Goal: Task Accomplishment & Management: Complete application form

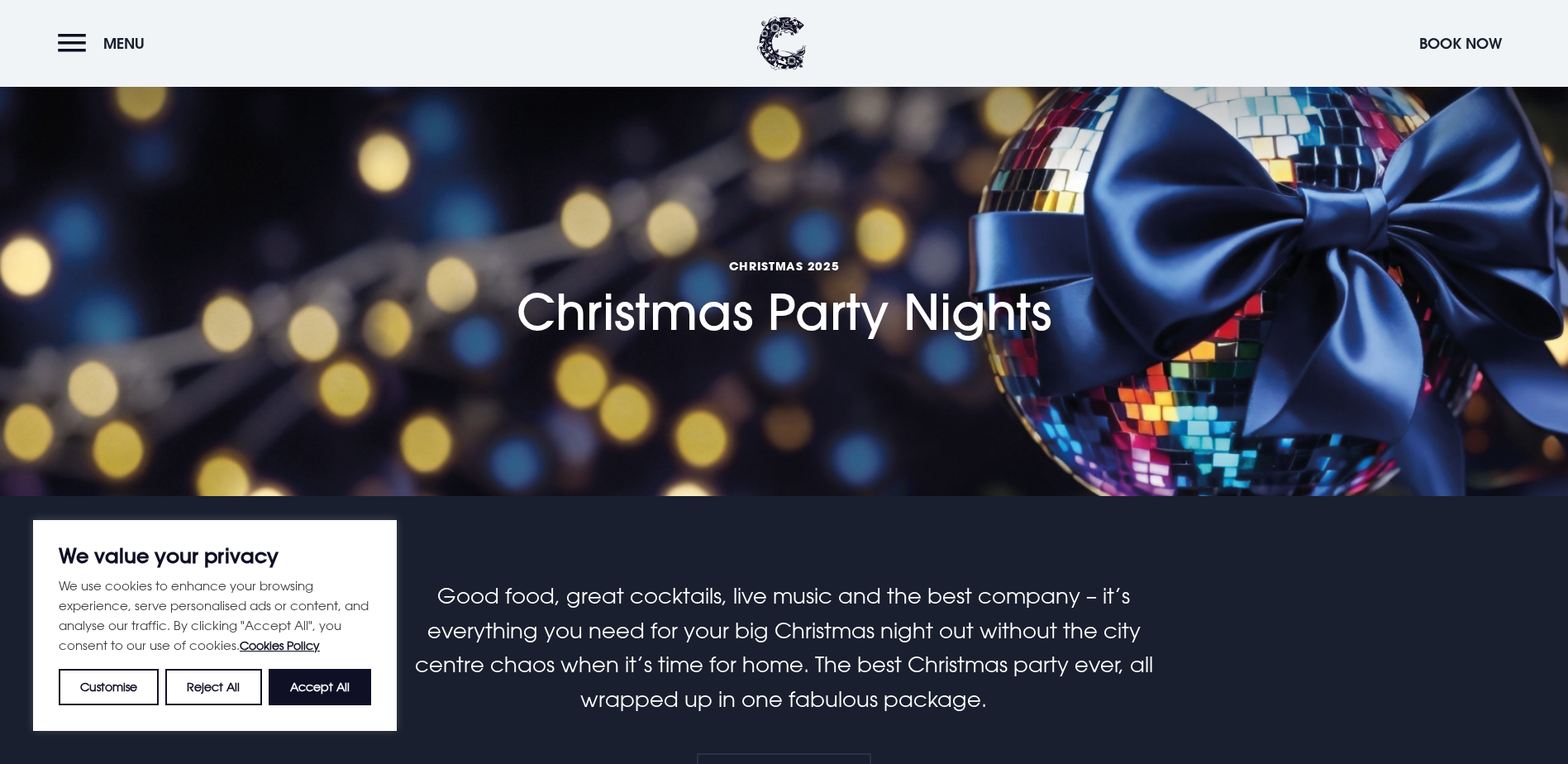
scroll to position [331, 0]
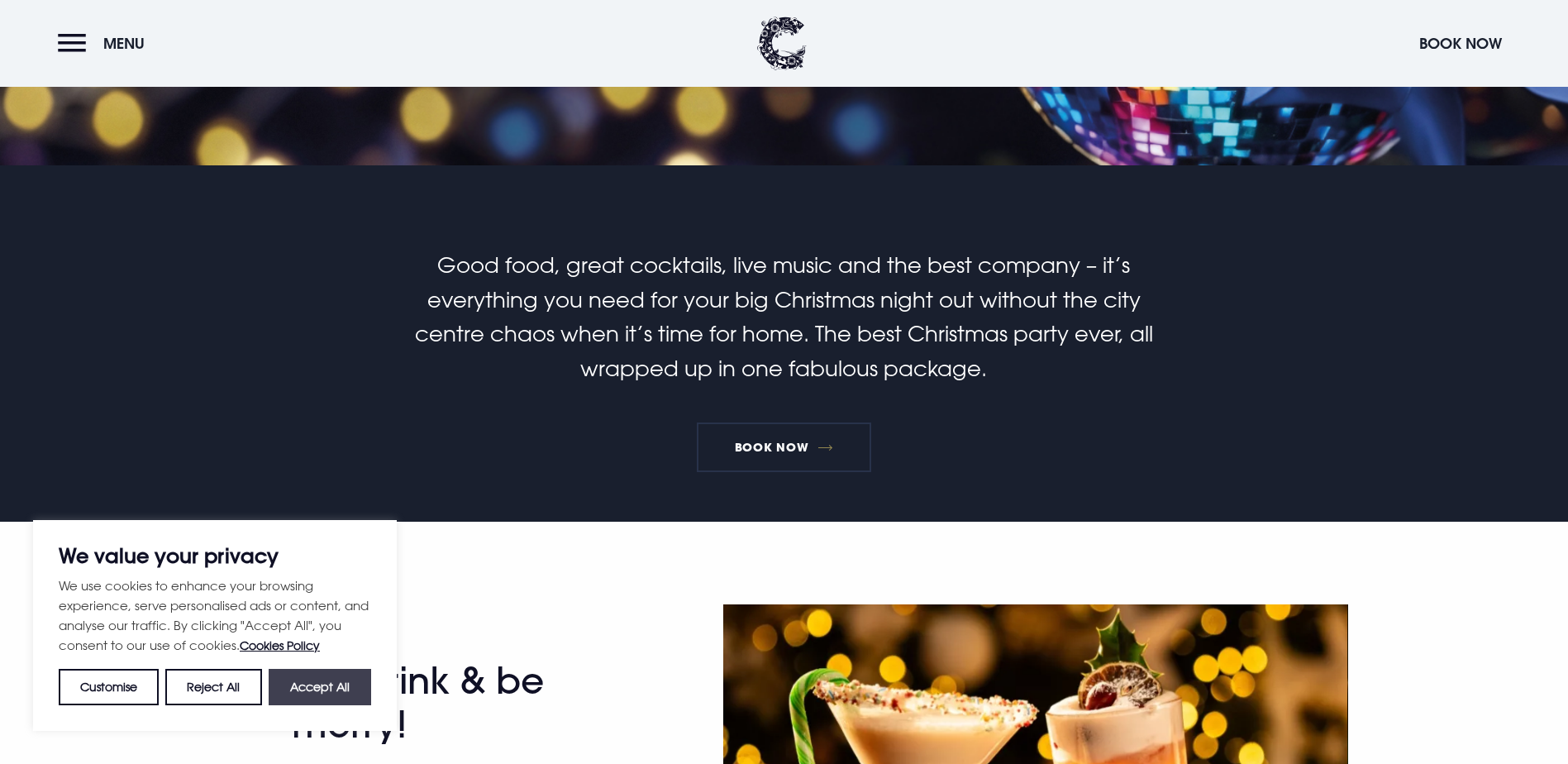
click at [301, 691] on button "Accept All" at bounding box center [320, 686] width 102 height 36
checkbox input "true"
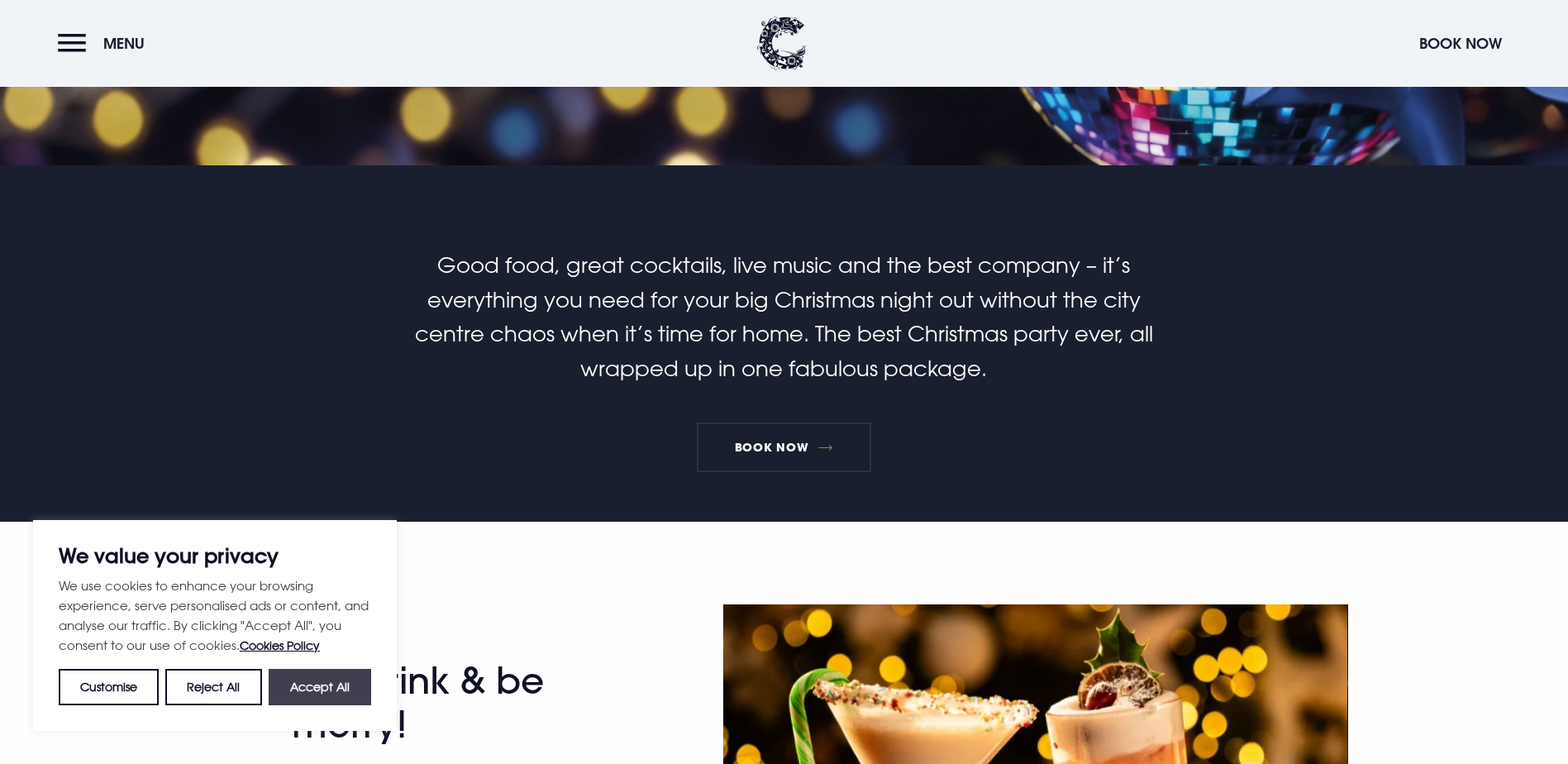
checkbox input "true"
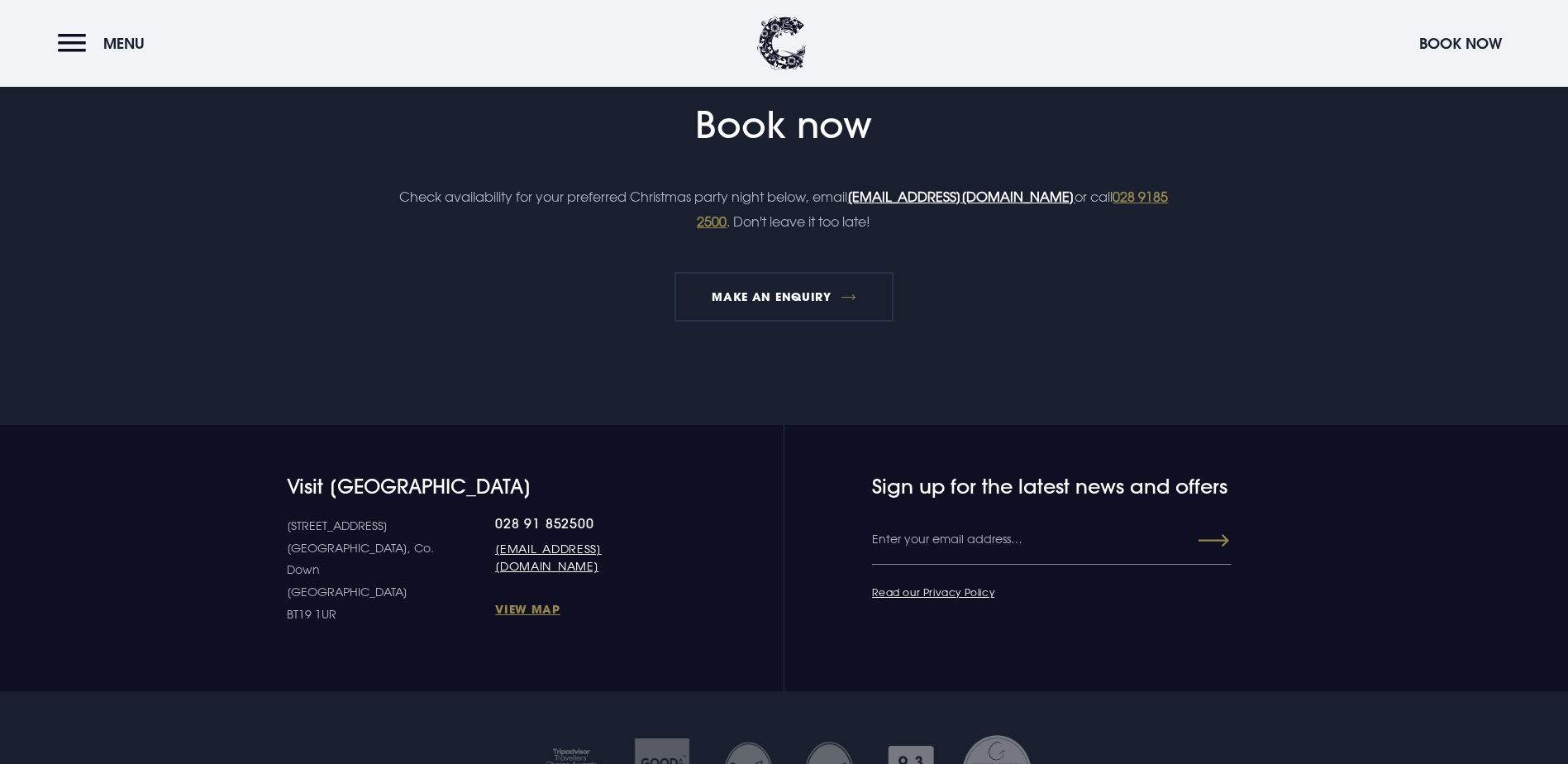
scroll to position [2479, 0]
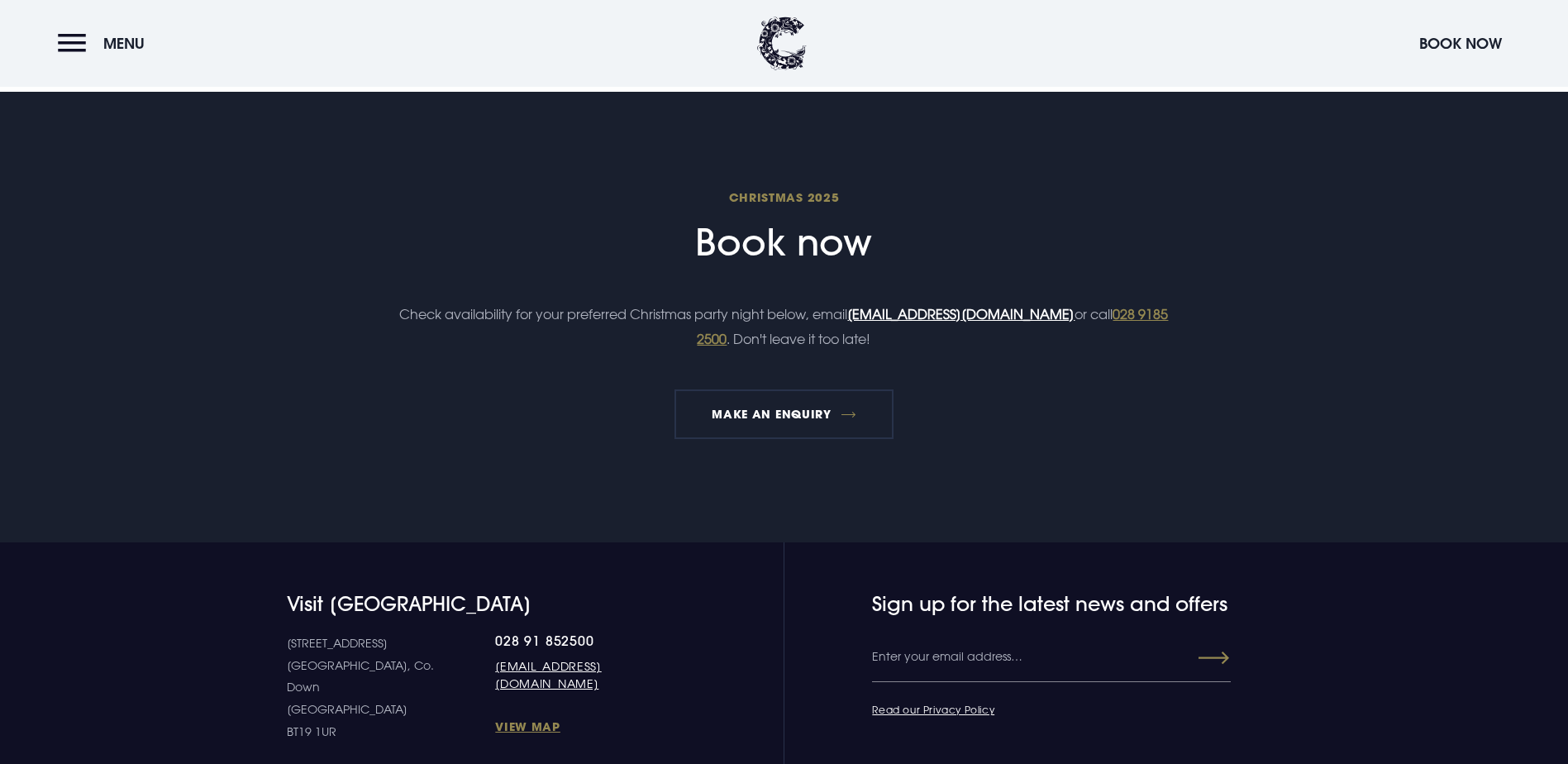
click at [768, 264] on h2 "Christmas 2025 Book now" at bounding box center [783, 226] width 787 height 75
click at [811, 439] on link "MAKE AN ENQUIRY" at bounding box center [783, 414] width 219 height 50
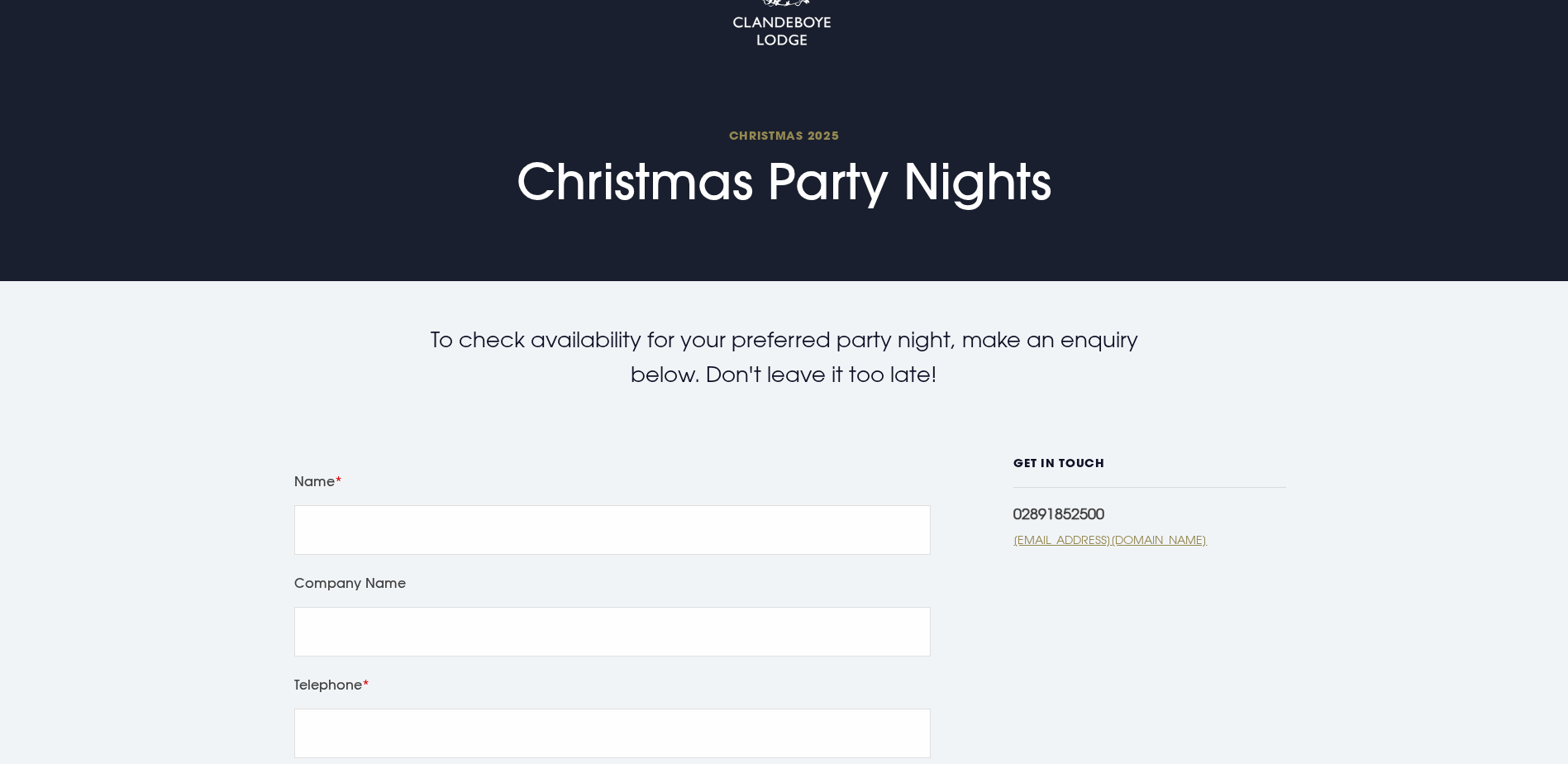
scroll to position [248, 0]
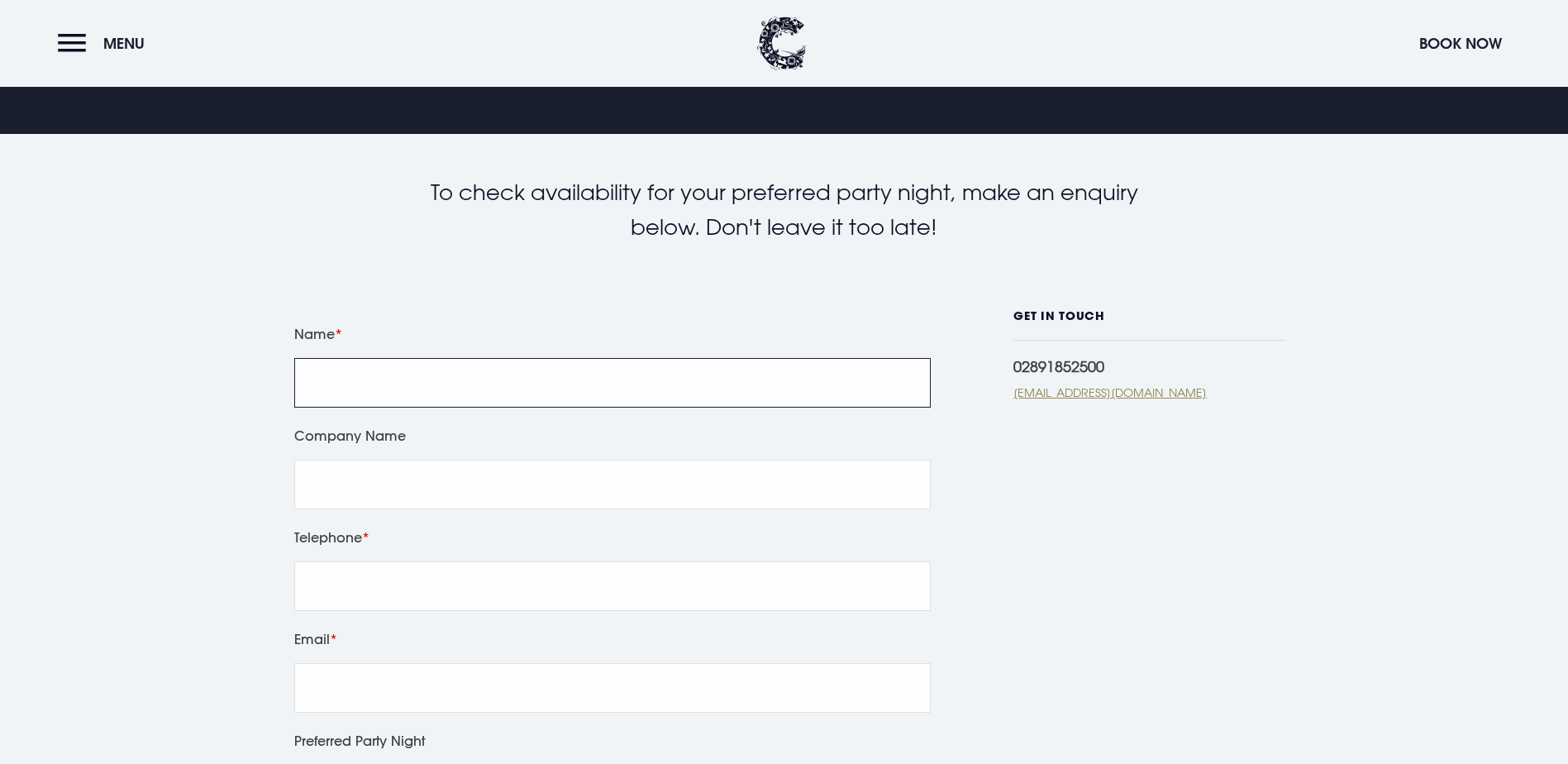
click at [354, 370] on input "Name" at bounding box center [612, 383] width 636 height 50
type input "Claire Newell"
type input "07842594251"
type input "claire.newell@ardsandnorthdown.gov.uk"
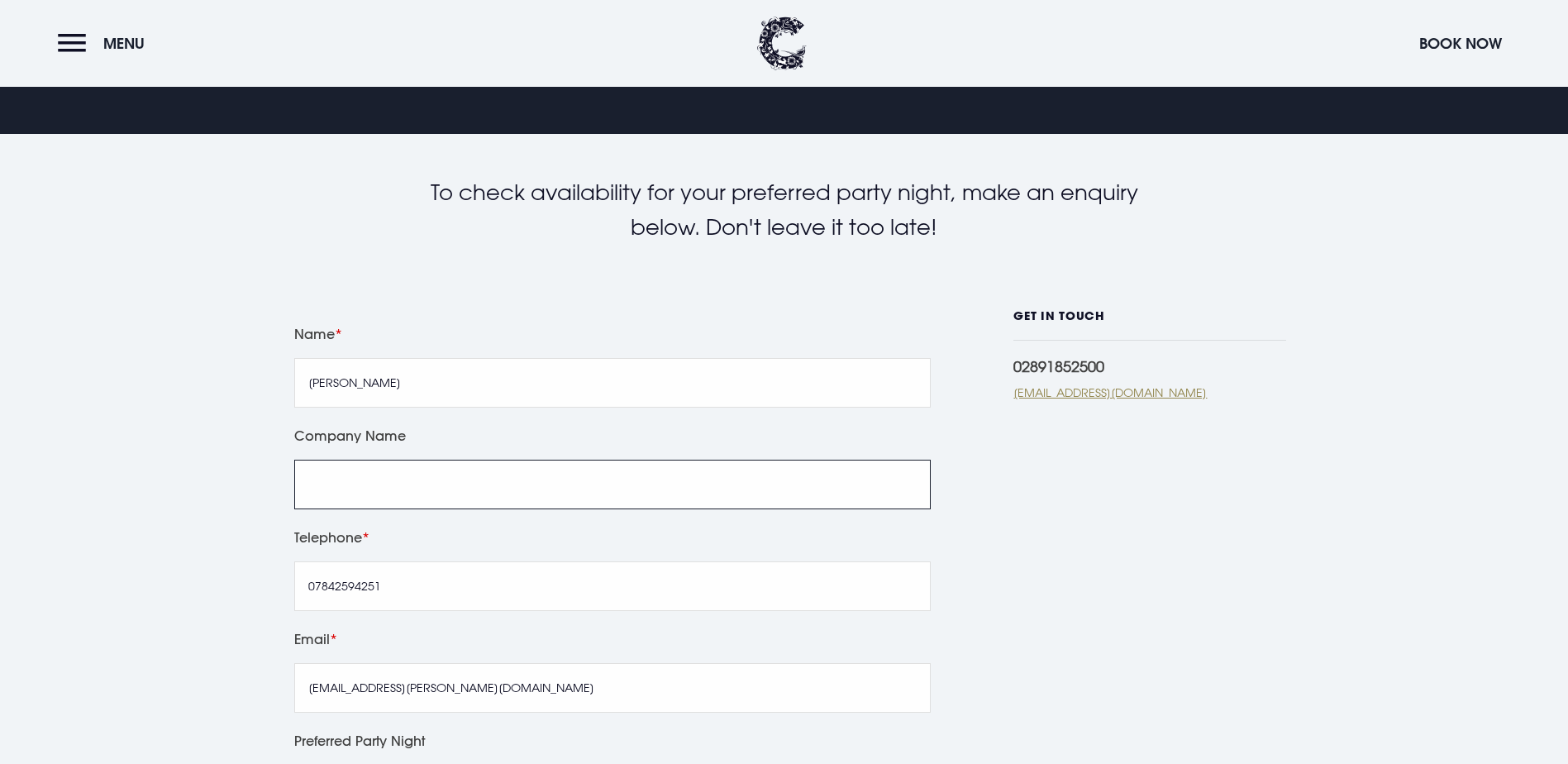
click at [409, 484] on input "Company Name" at bounding box center [612, 484] width 636 height 50
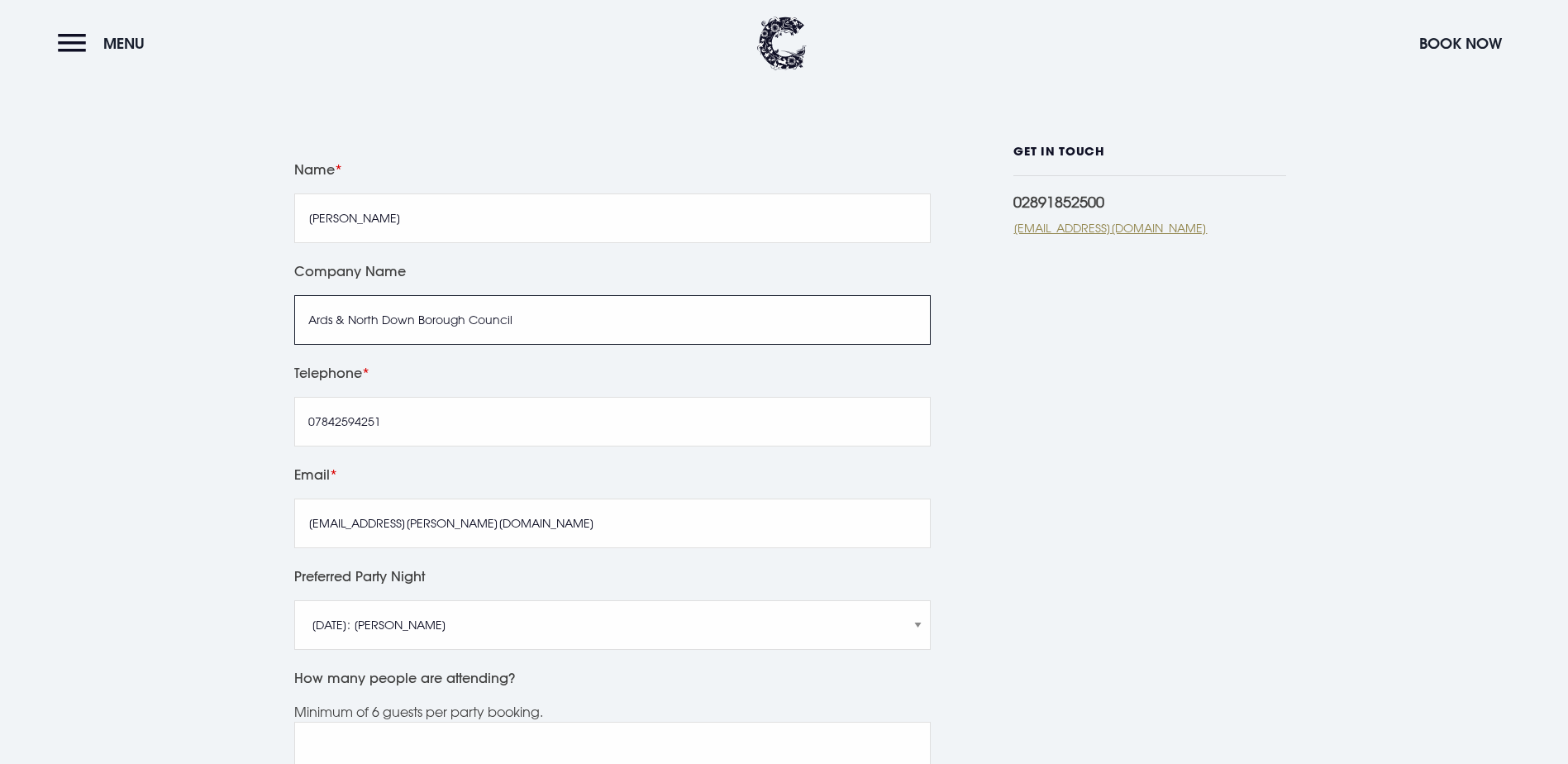
scroll to position [413, 0]
type input "Ards & North Down Borough Council"
drag, startPoint x: 411, startPoint y: 427, endPoint x: 283, endPoint y: 430, distance: 128.1
click at [283, 430] on div "Leave this field blank Name Claire Newell Company Name Ards & North Down Boroug…" at bounding box center [612, 664] width 663 height 1041
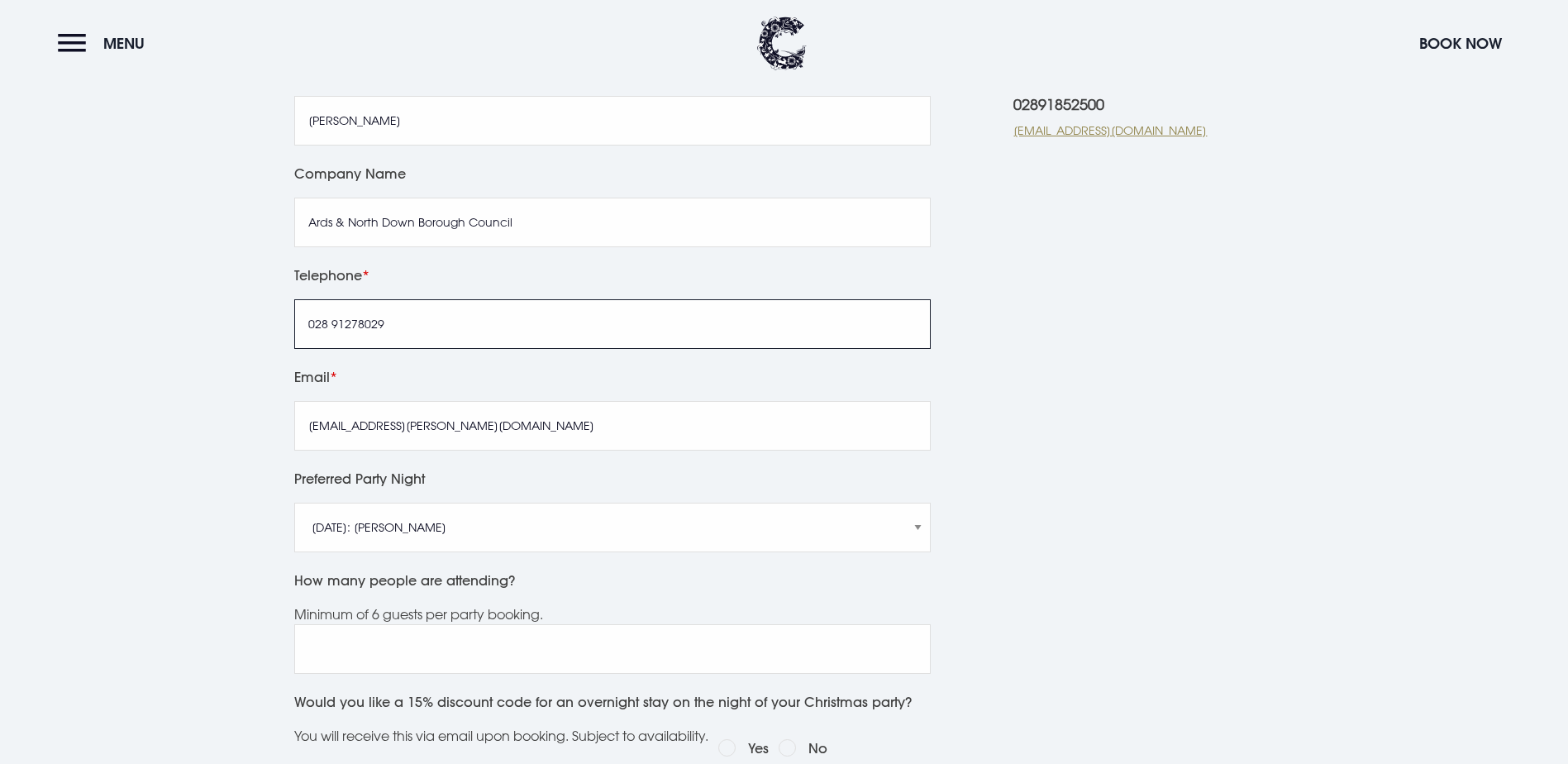
scroll to position [578, 0]
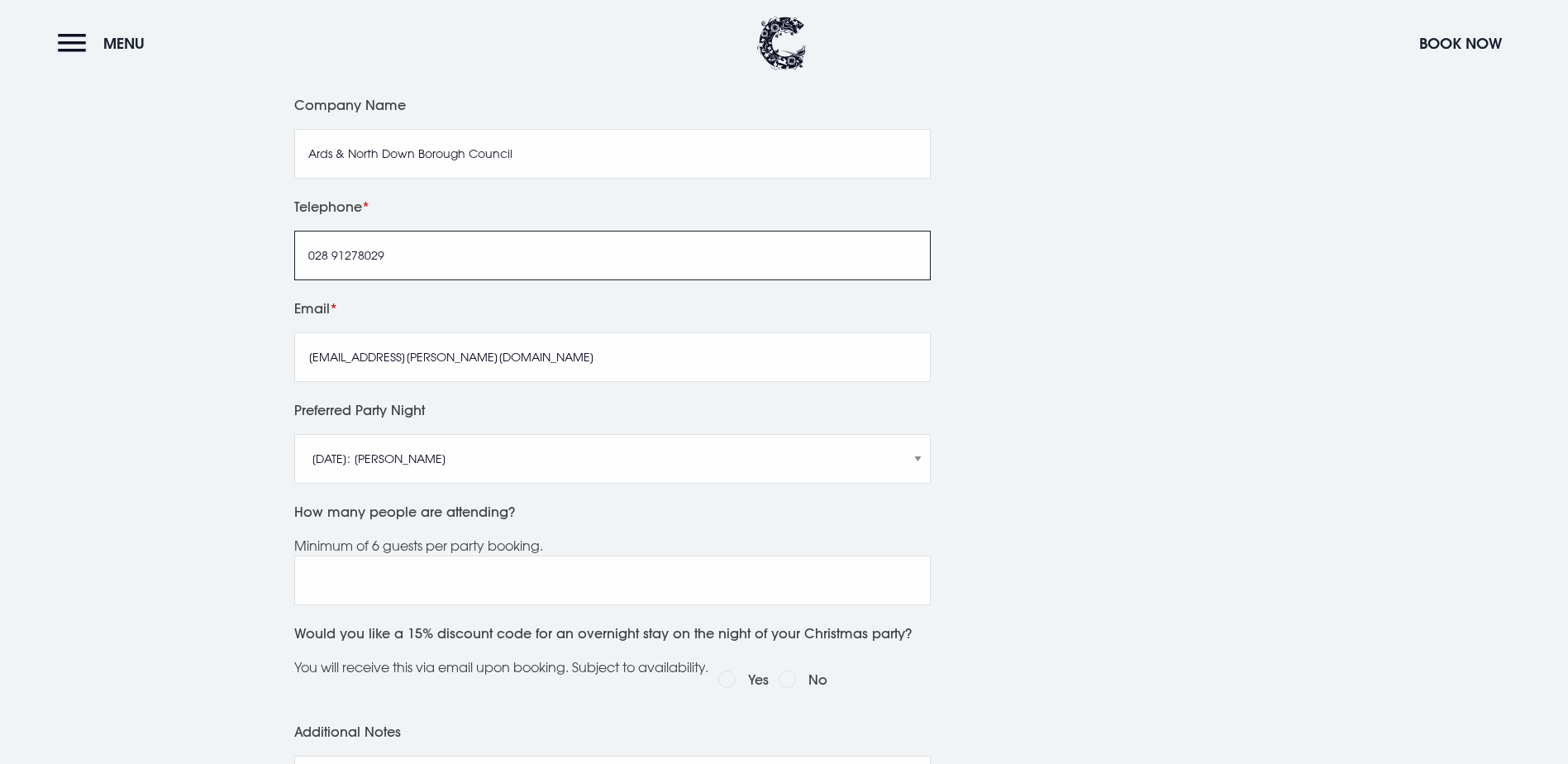
type input "028 91278029"
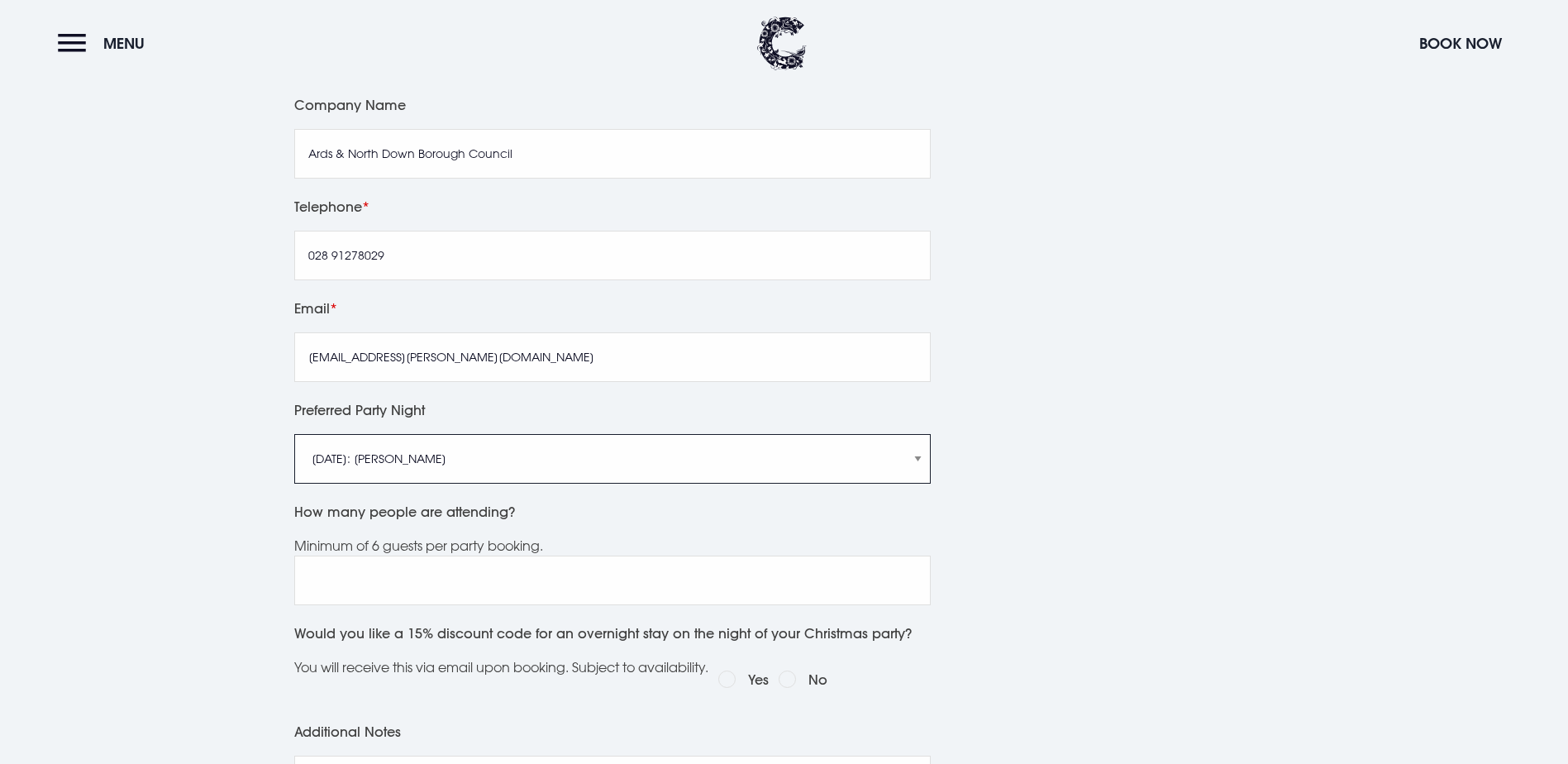
click at [921, 465] on select "Friday 5th December: Just Adam Saturday 6th December: Manouche Boys Friday 12th…" at bounding box center [612, 459] width 636 height 50
click at [1124, 545] on div "GET IN TOUCH 02891852500 christmas@clandeboyelodge.co.uk" at bounding box center [1149, 506] width 273 height 1054
click at [916, 463] on select "Friday 5th December: Just Adam Saturday 6th December: Manouche Boys Friday 12th…" at bounding box center [612, 459] width 636 height 50
select select "Friday 19th December: Just Adam"
click at [294, 434] on select "Friday 5th December: Just Adam Saturday 6th December: Manouche Boys Friday 12th…" at bounding box center [612, 459] width 636 height 50
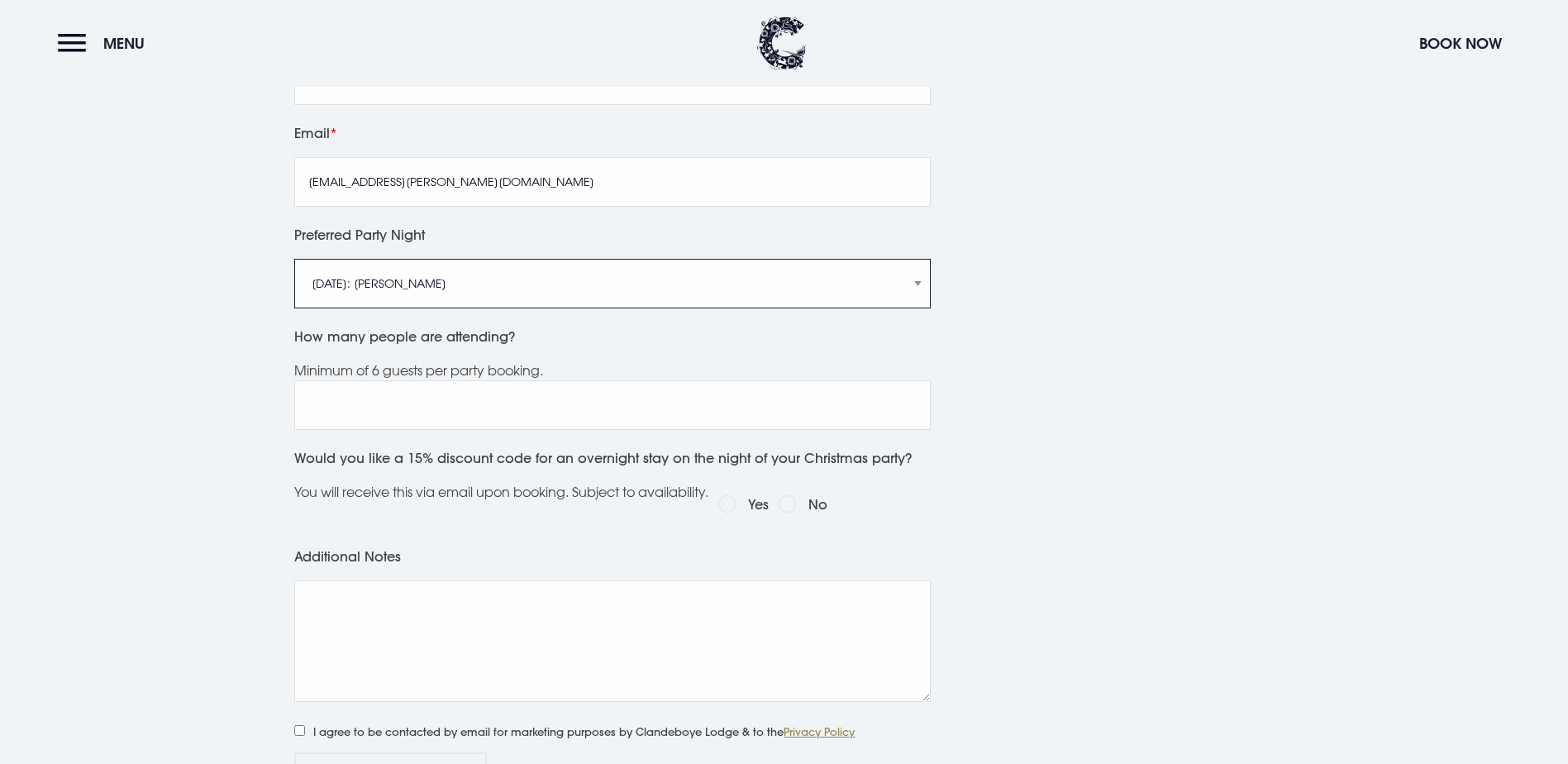
scroll to position [909, 0]
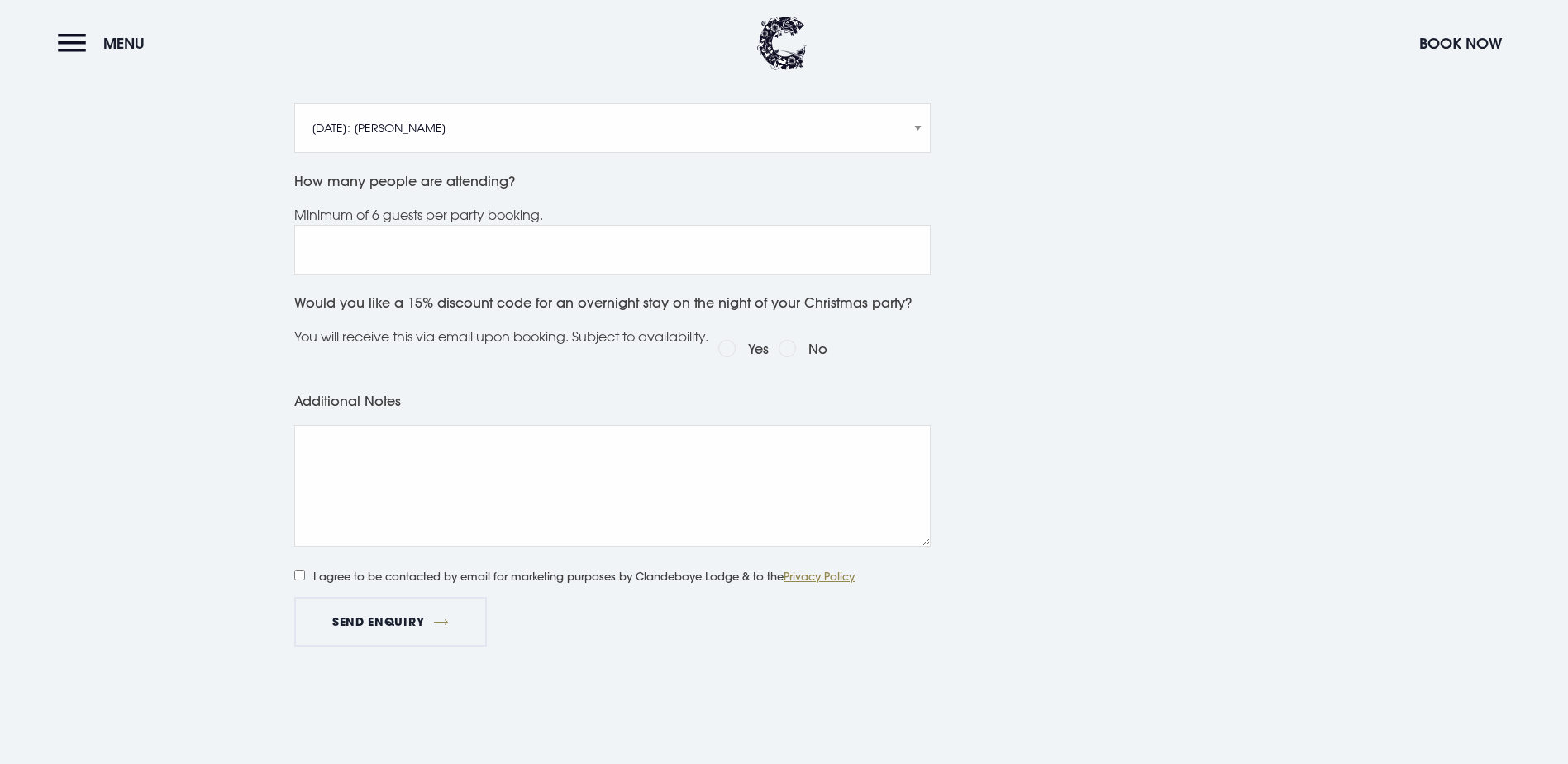
click at [300, 571] on input "I agree to be contacted by email for marketing purposes by Clandeboye Lodge & t…" at bounding box center [299, 574] width 11 height 11
checkbox input "true"
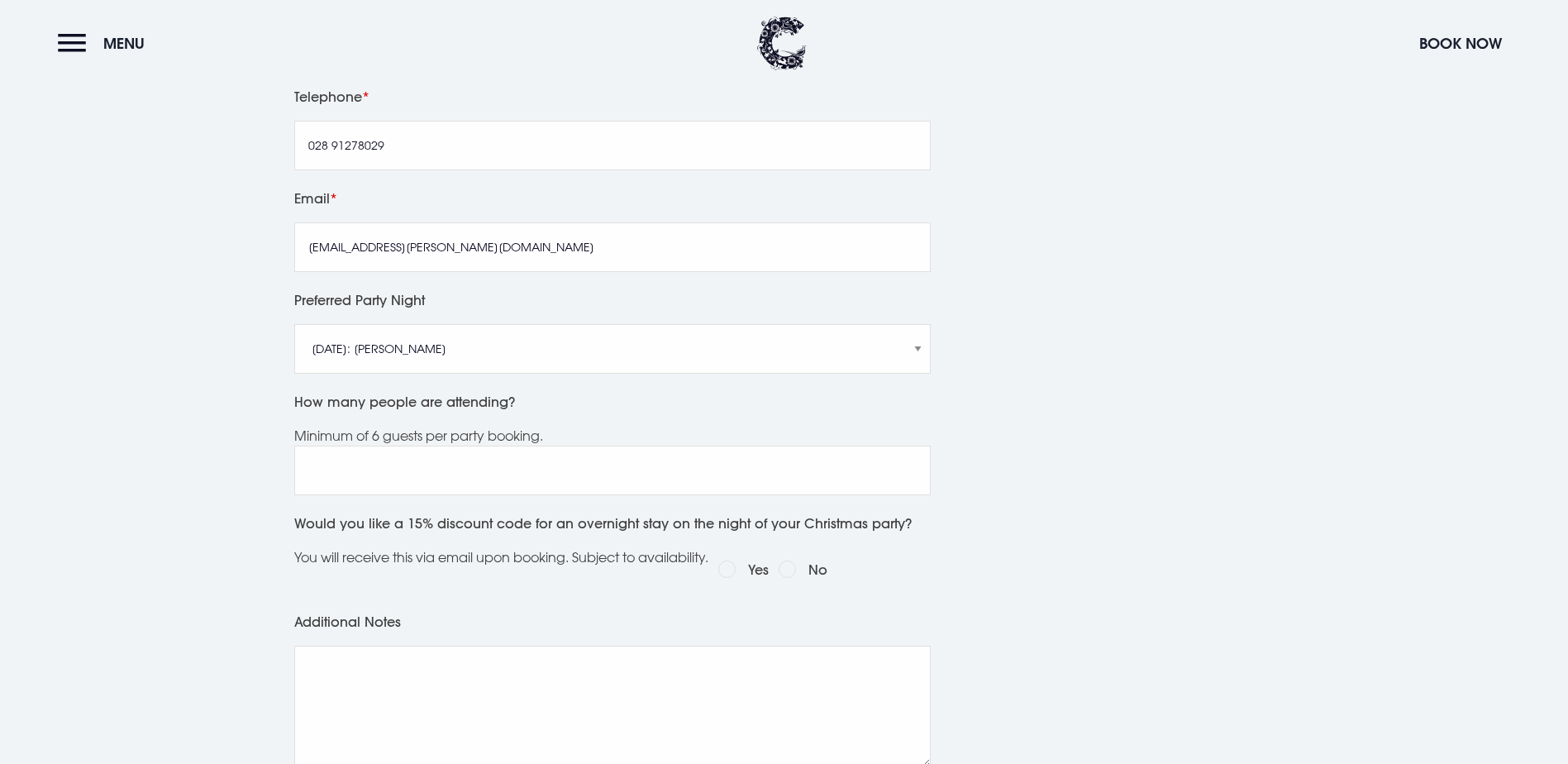
scroll to position [826, 0]
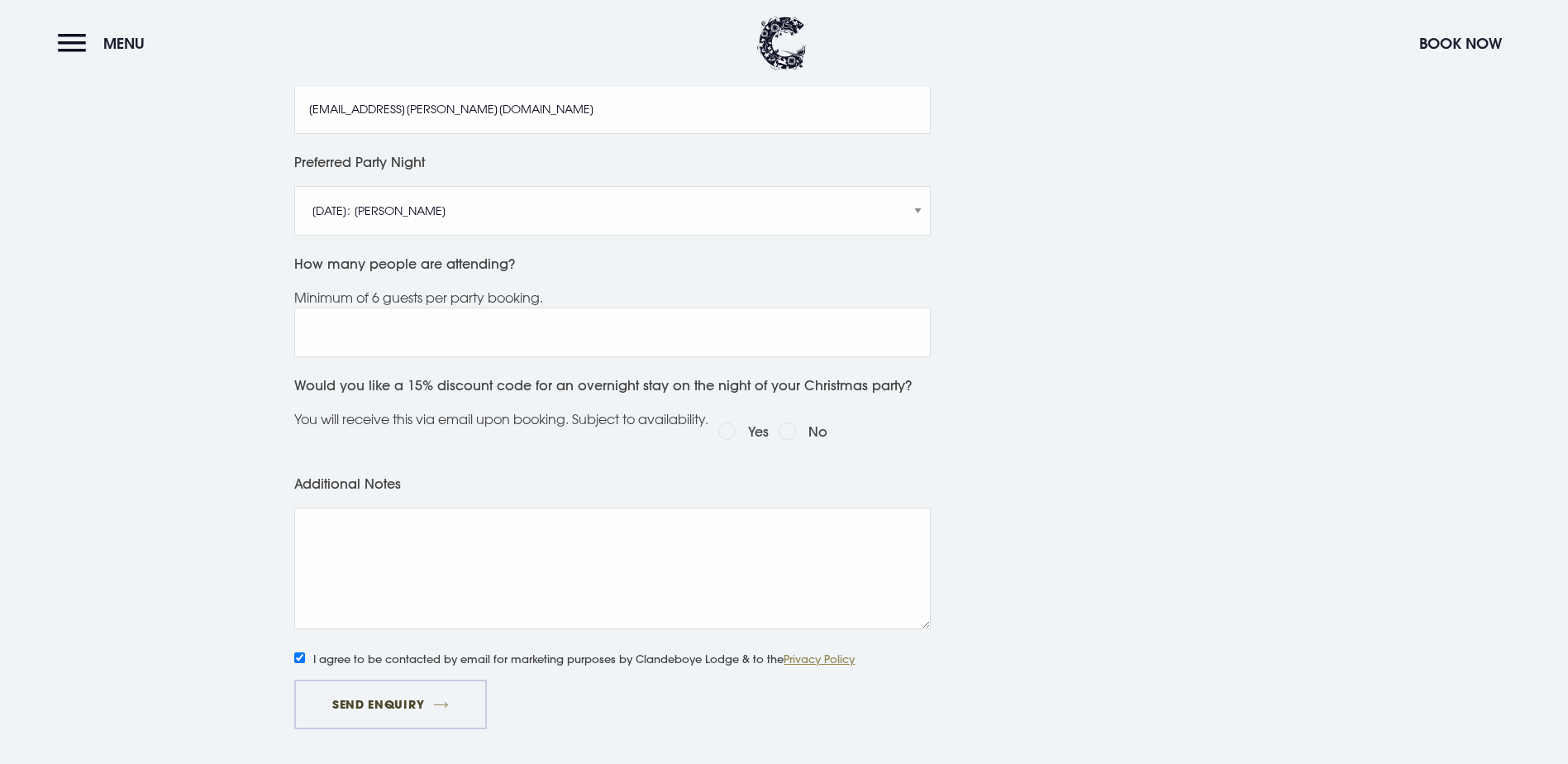
click at [382, 704] on button "Send Enquiry" at bounding box center [390, 704] width 192 height 50
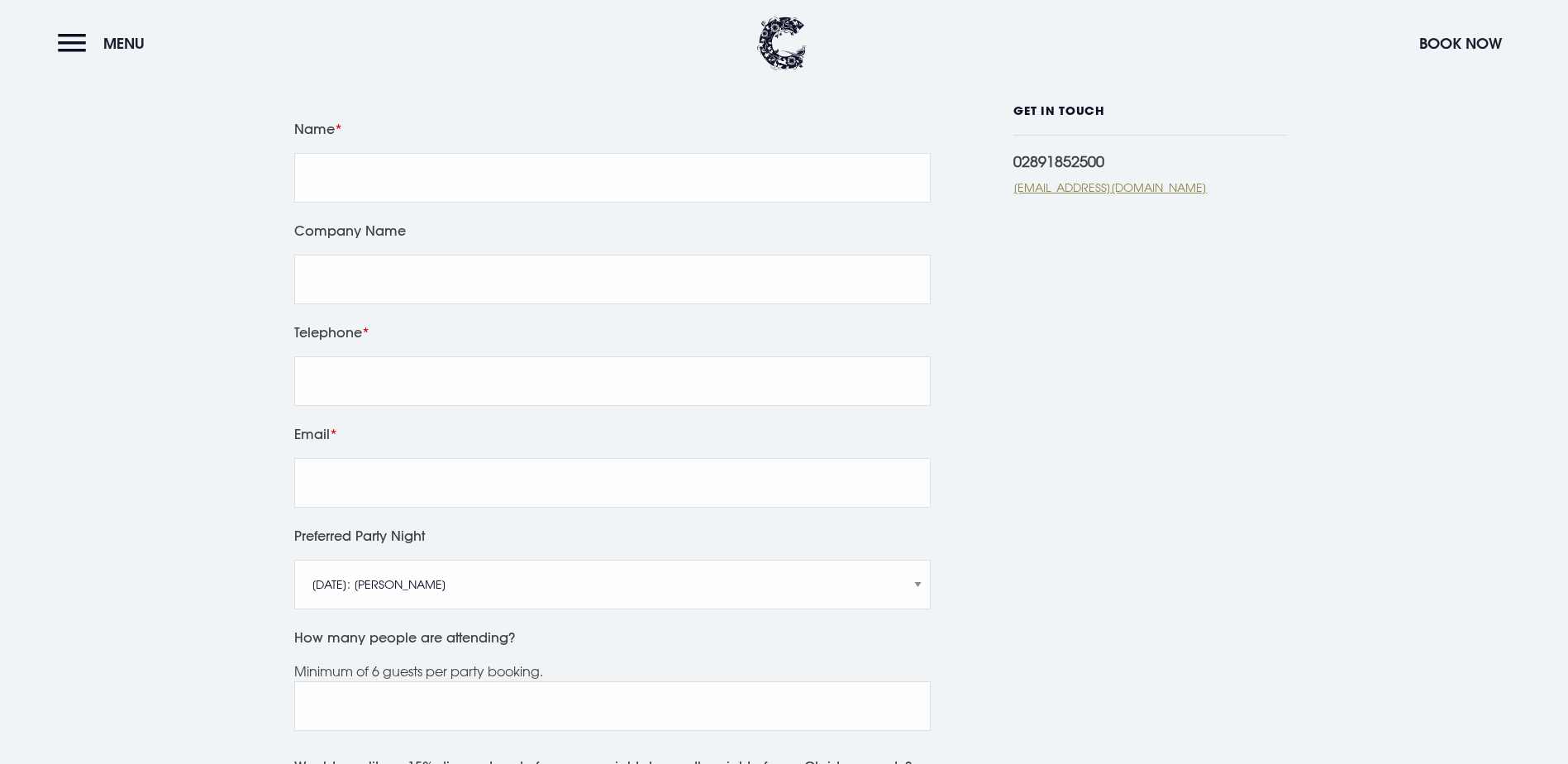
scroll to position [570, 0]
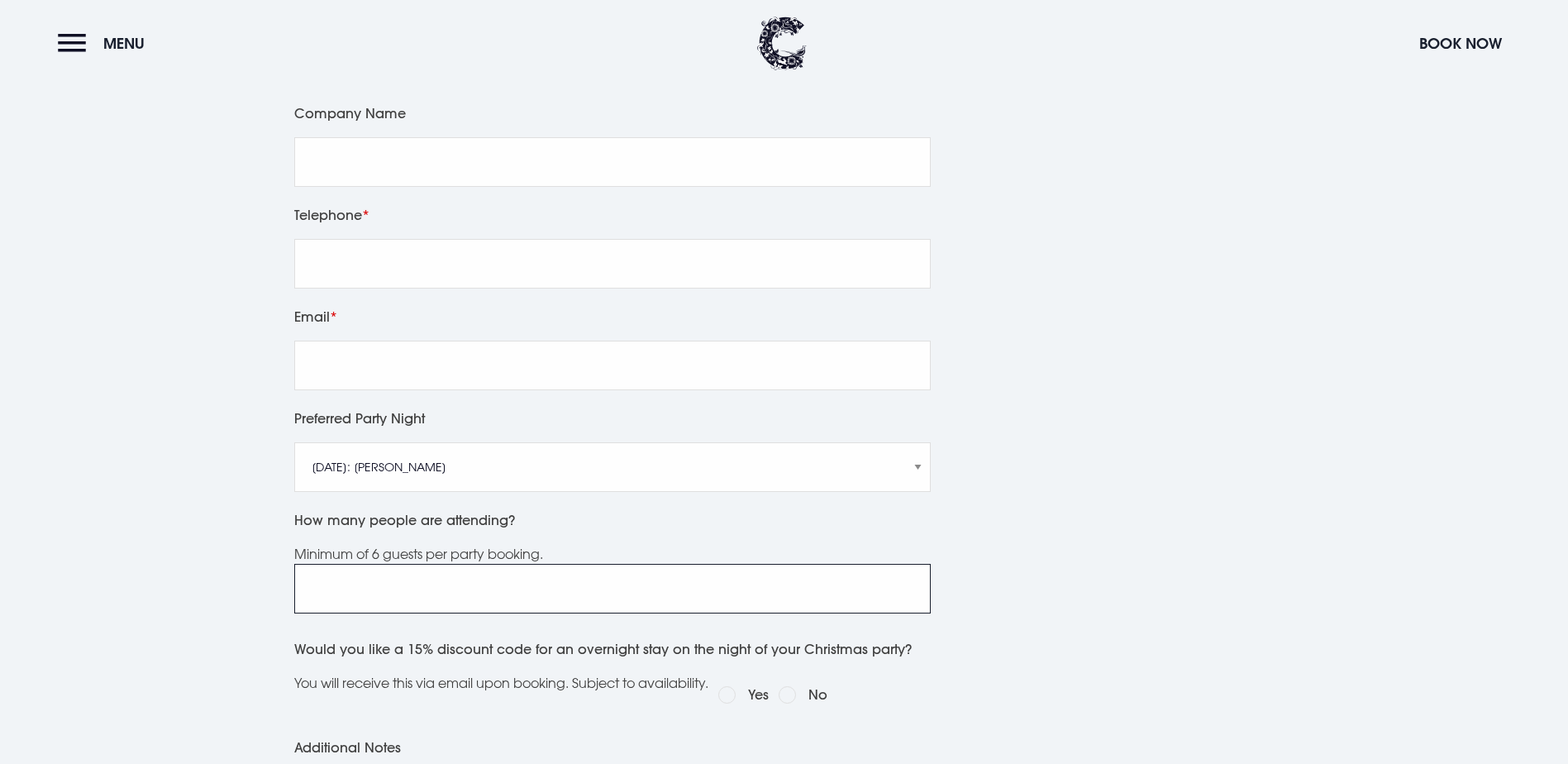
click at [412, 597] on input "How many people are attending?" at bounding box center [612, 589] width 636 height 50
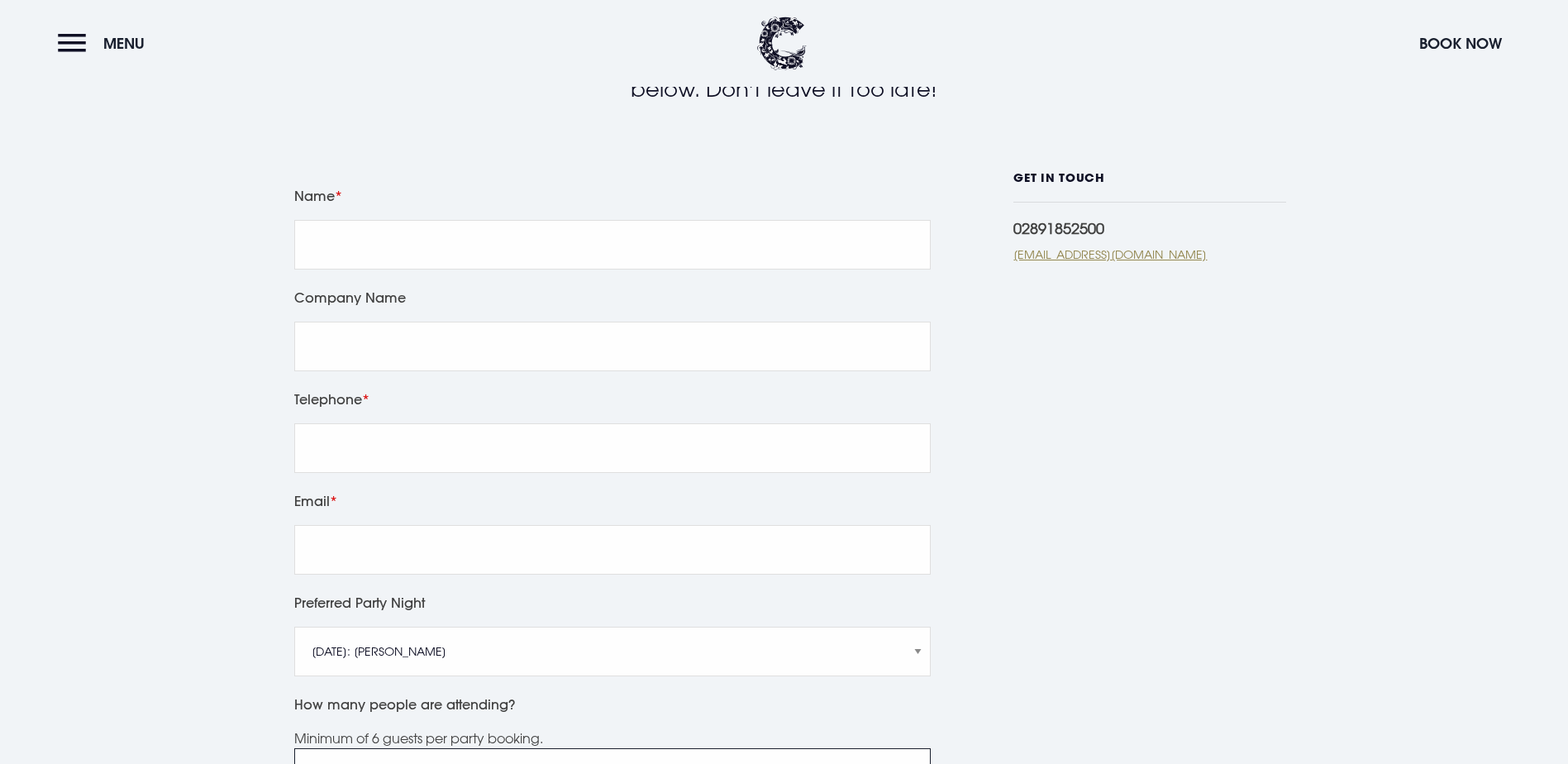
scroll to position [240, 0]
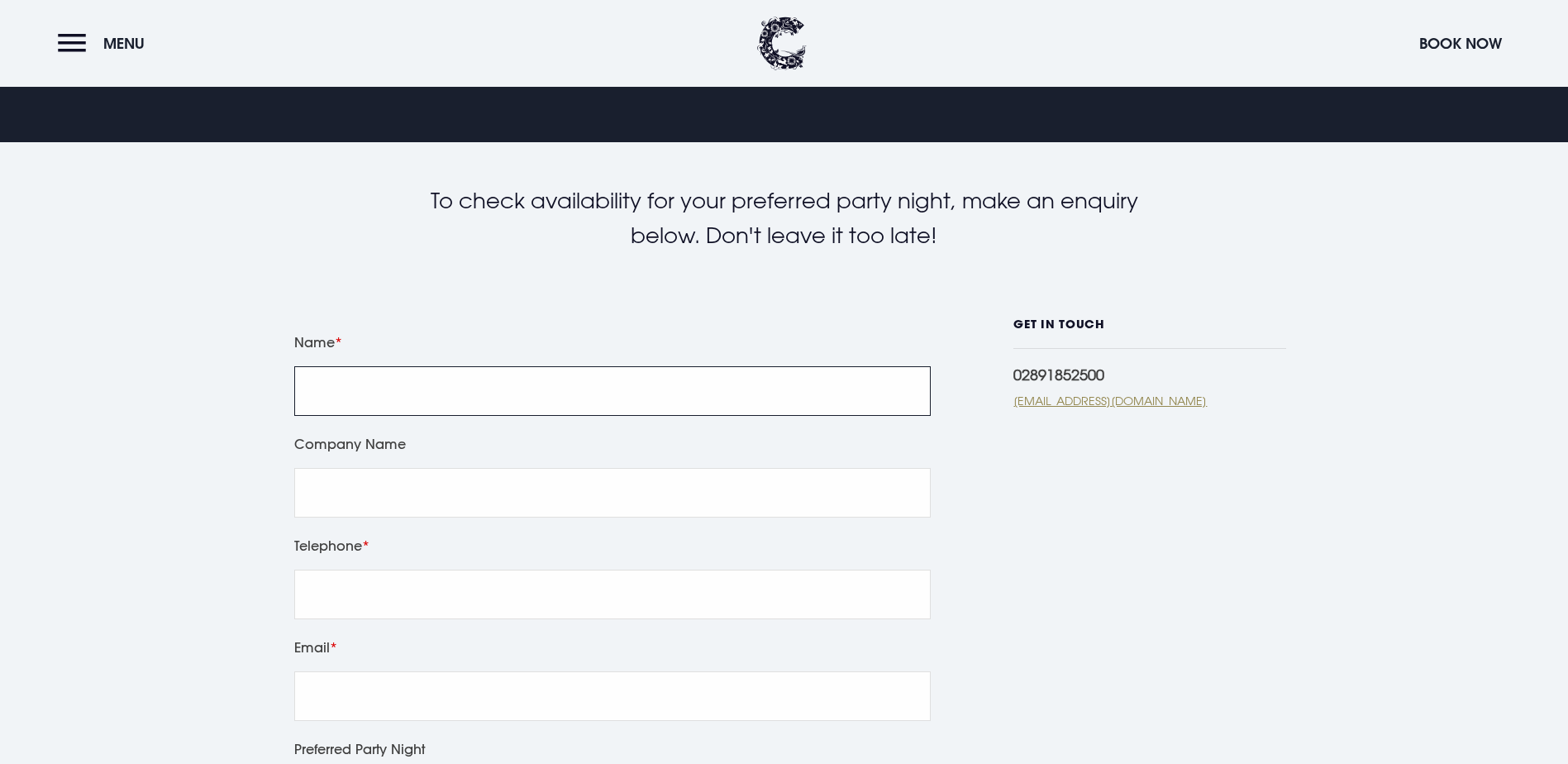
click at [323, 397] on input "Name" at bounding box center [612, 391] width 636 height 50
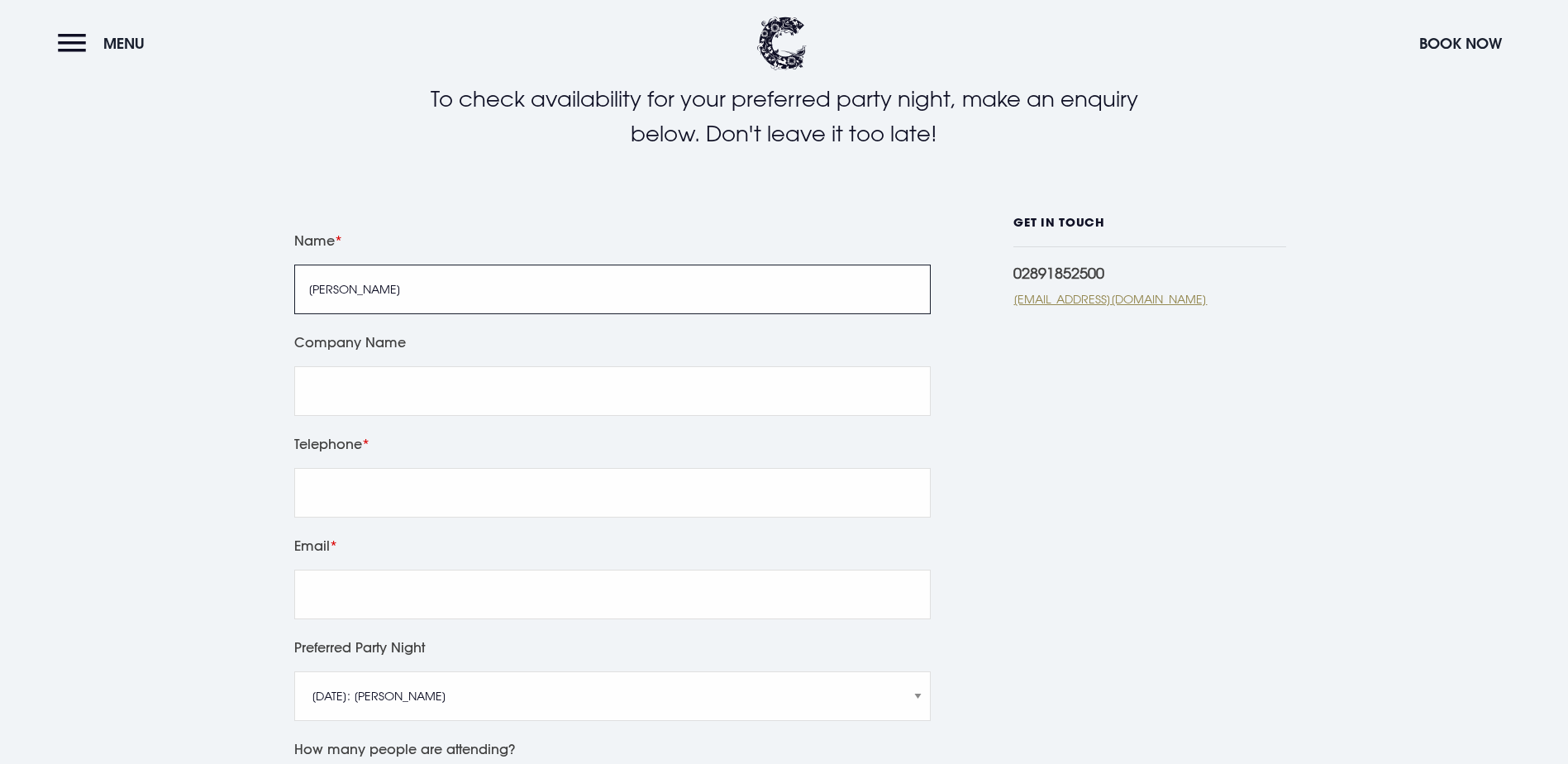
scroll to position [405, 0]
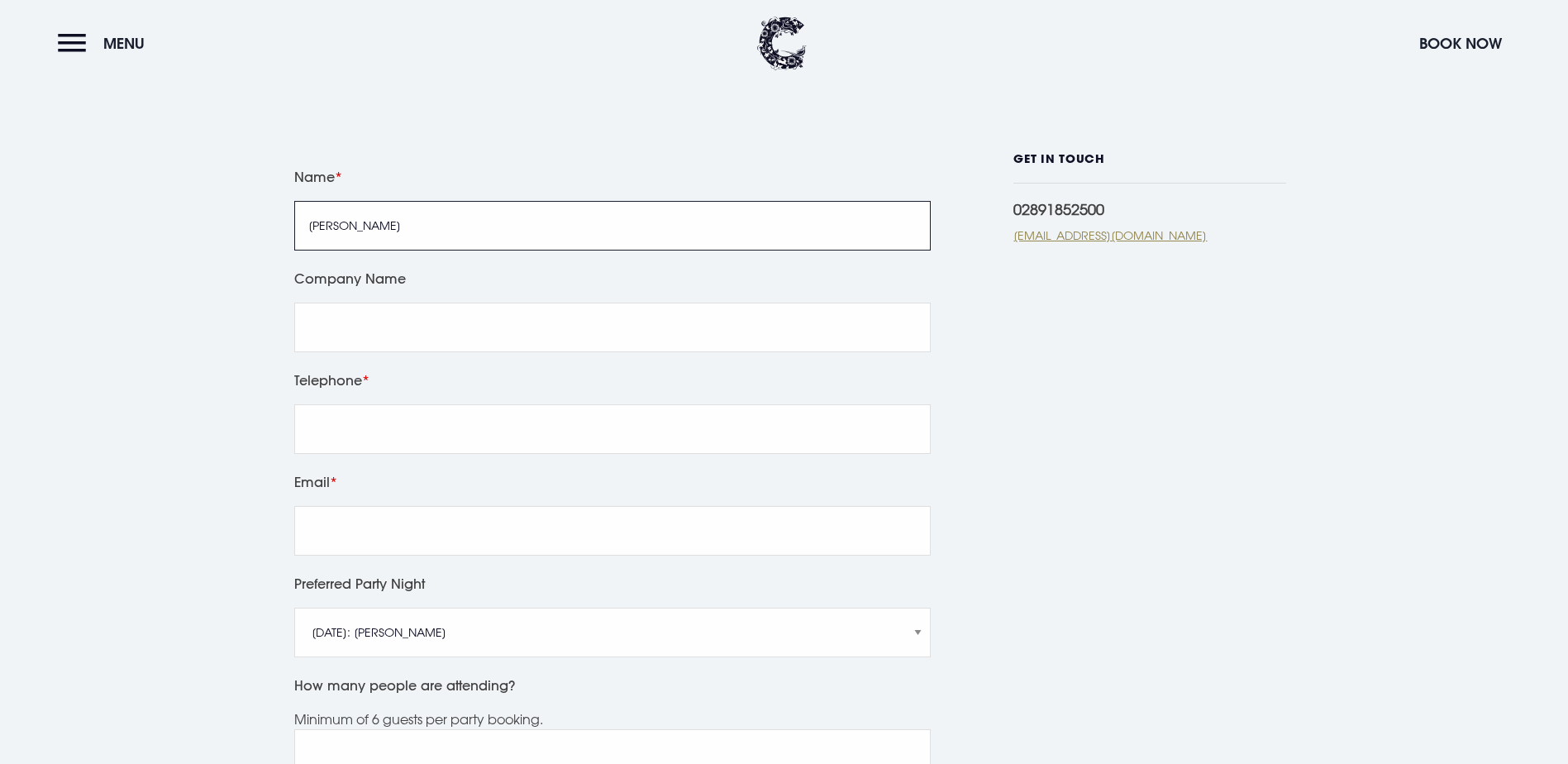
type input "[PERSON_NAME]"
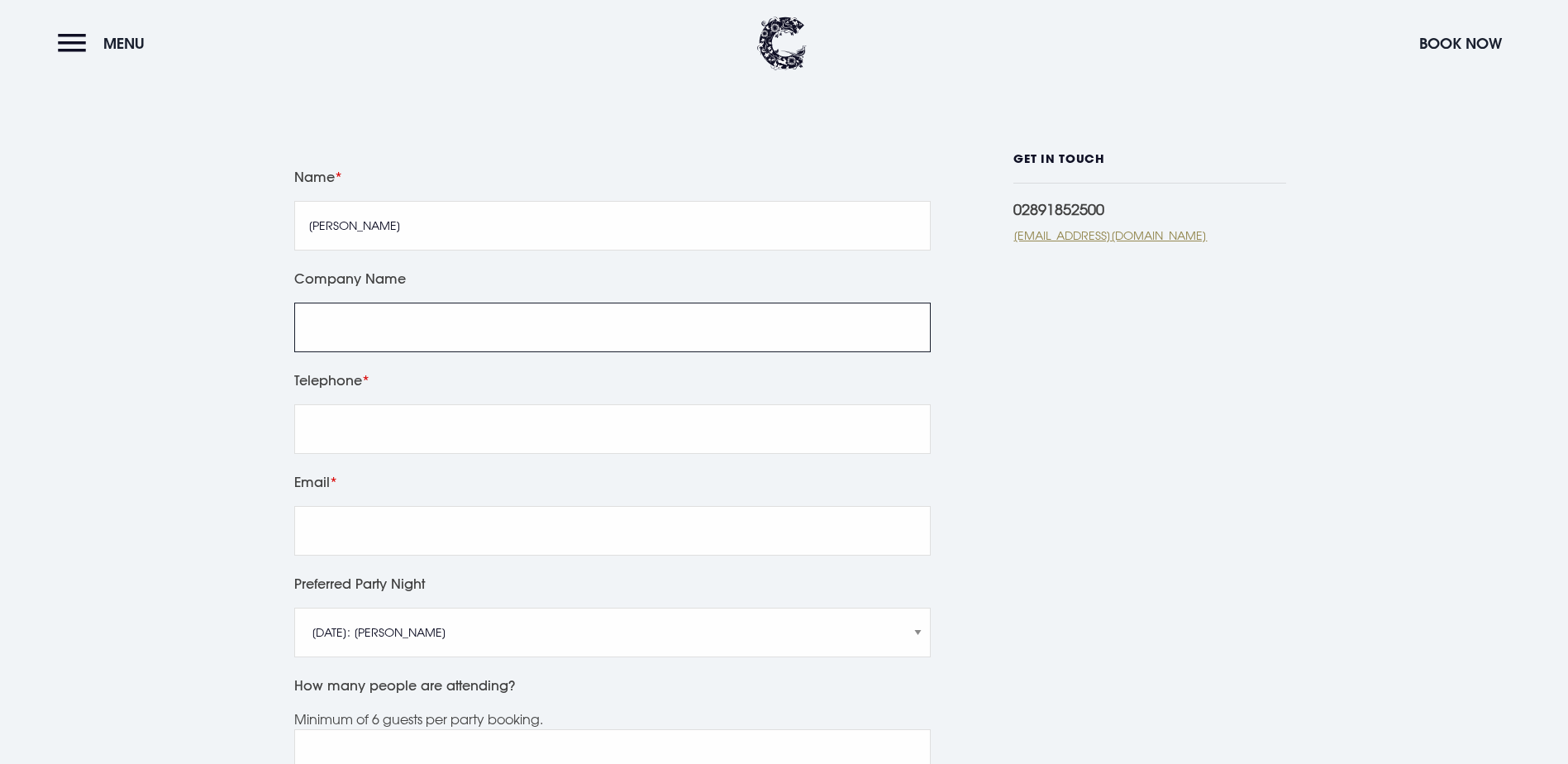
click at [378, 327] on input "Company Name" at bounding box center [612, 327] width 636 height 50
click at [626, 380] on label "Telephone" at bounding box center [612, 380] width 636 height 23
click at [626, 404] on input "Telephone" at bounding box center [612, 429] width 636 height 50
click at [368, 331] on input "Ard" at bounding box center [612, 327] width 636 height 50
click at [717, 379] on label "Telephone" at bounding box center [612, 380] width 636 height 23
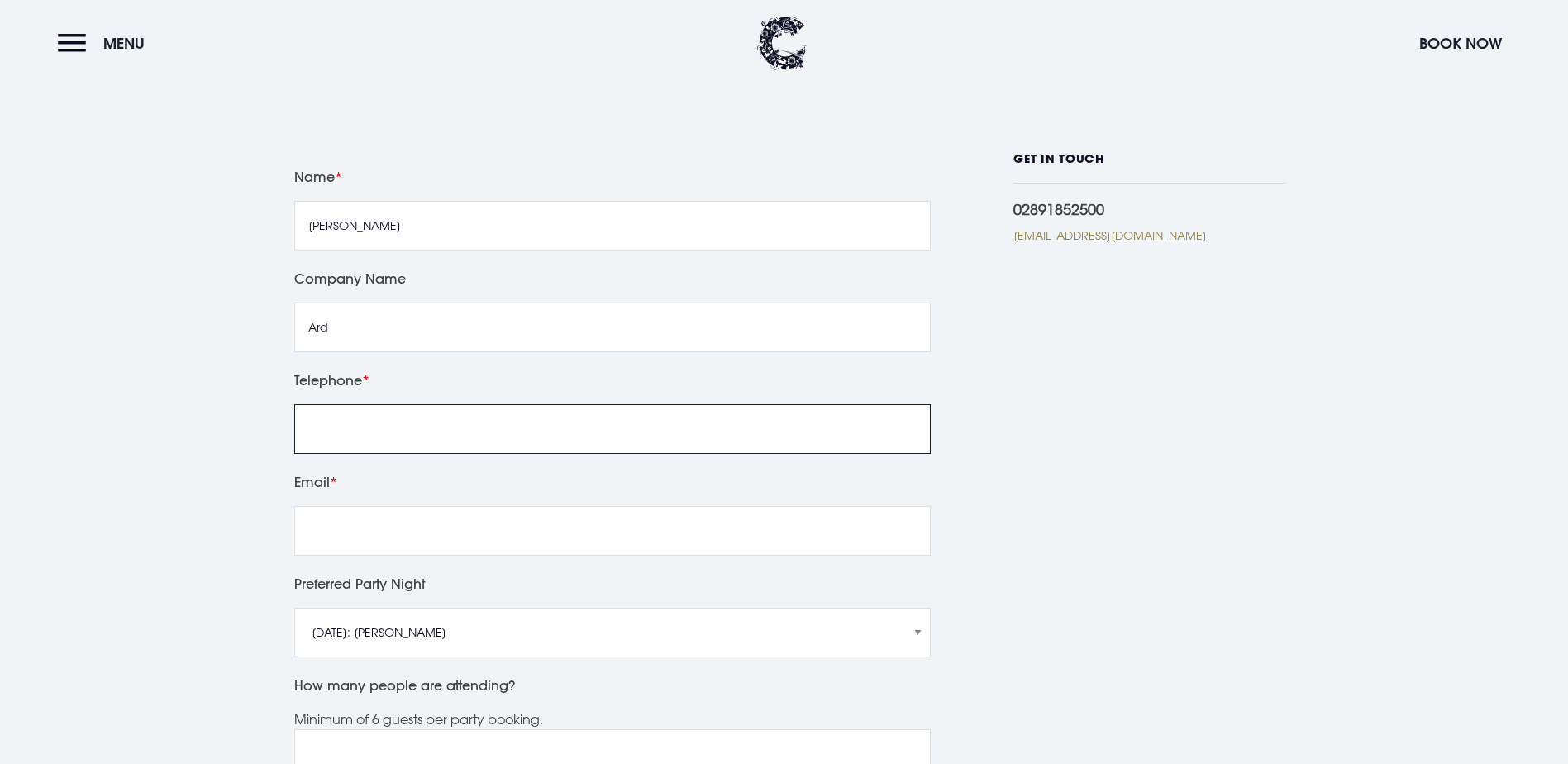
click at [717, 404] on input "Telephone" at bounding box center [612, 429] width 636 height 50
click at [413, 340] on input "Ard" at bounding box center [612, 327] width 636 height 50
type input "Ards & North Down Borough Council"
type input "028 91278029"
type input "[EMAIL_ADDRESS][PERSON_NAME][DOMAIN_NAME]"
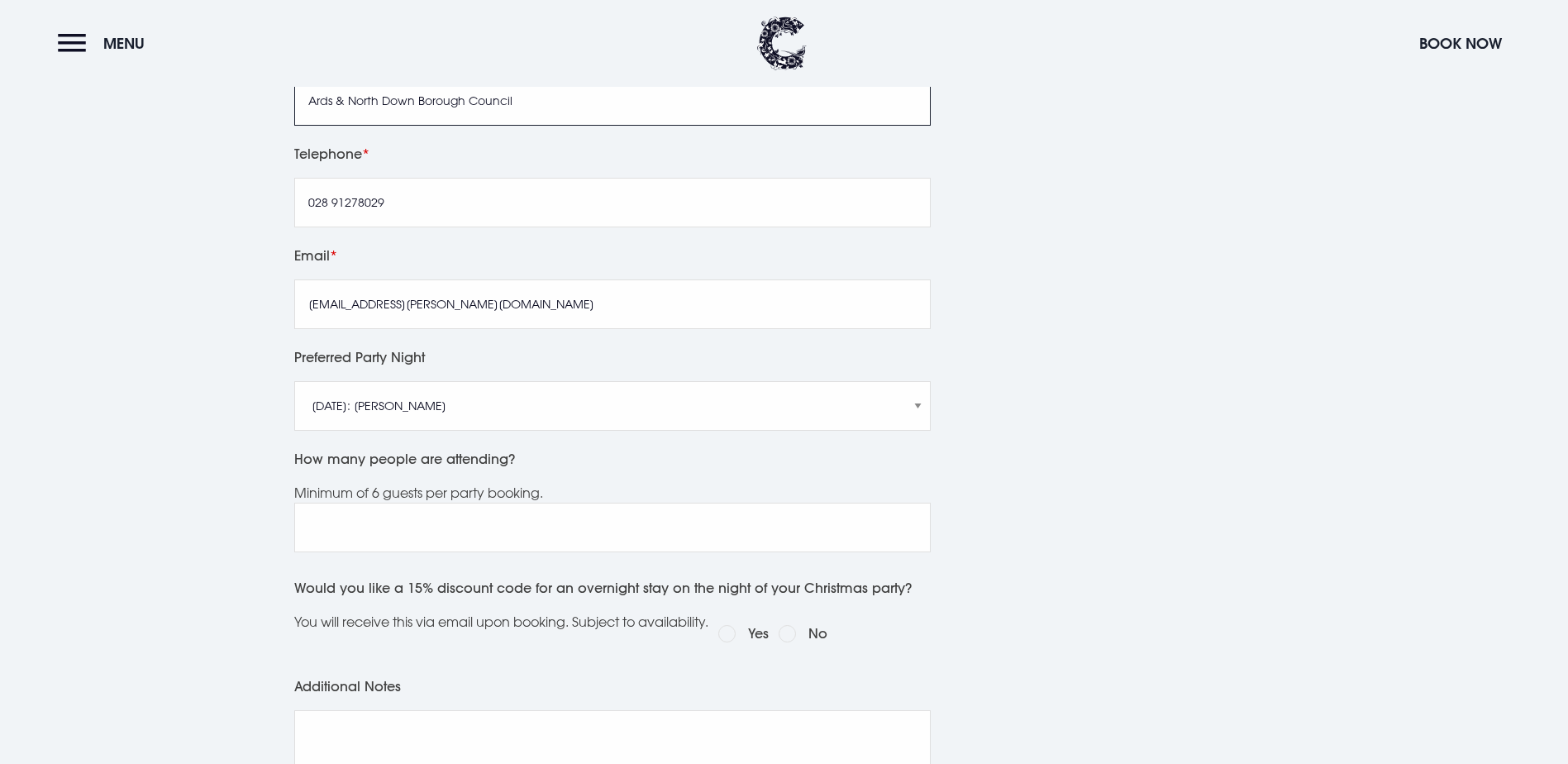
scroll to position [735, 0]
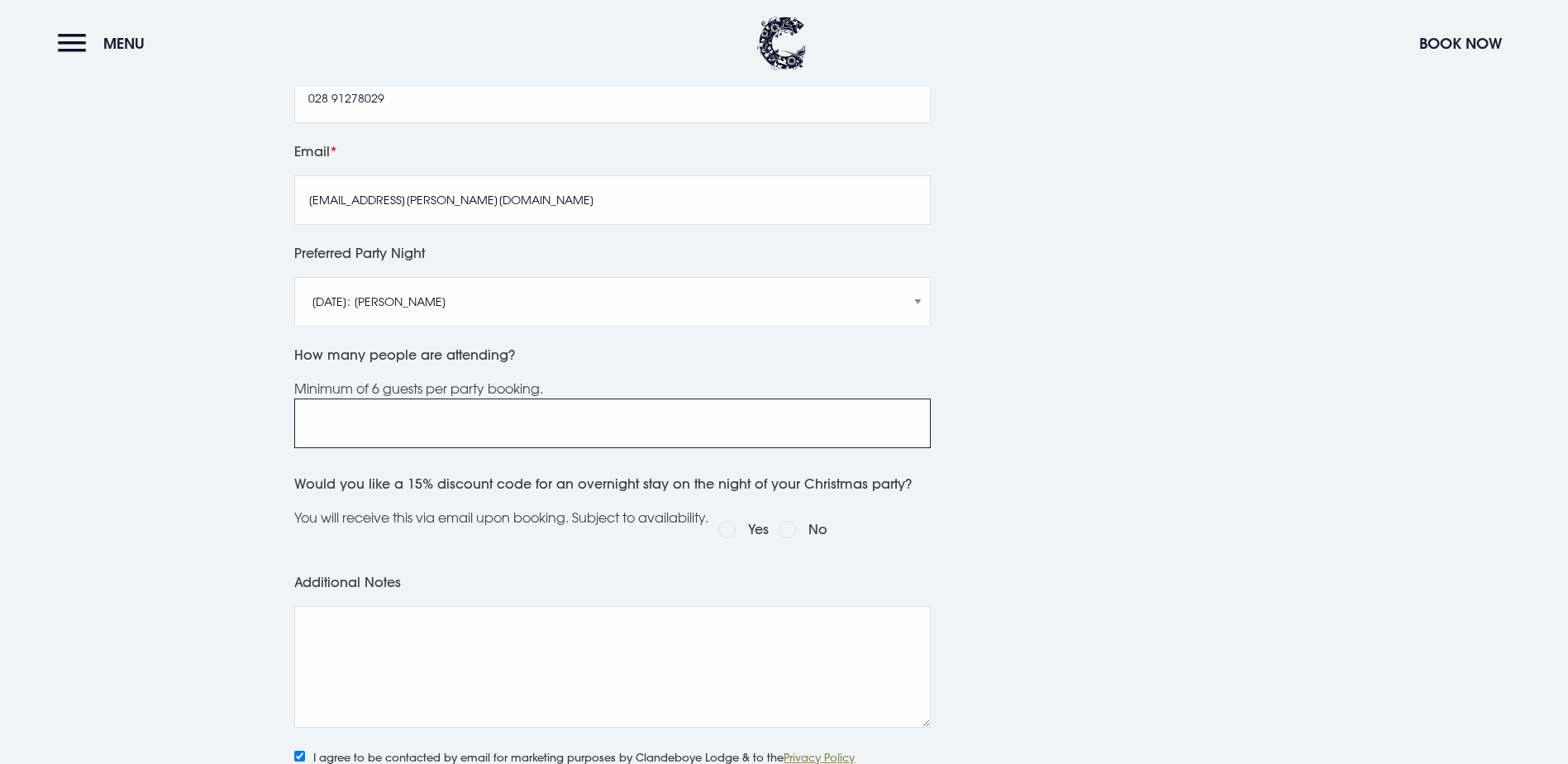
click at [495, 429] on input "How many people are attending?" at bounding box center [612, 423] width 636 height 50
click at [907, 425] on input "1" at bounding box center [612, 423] width 636 height 50
click at [911, 416] on input "2" at bounding box center [612, 423] width 636 height 50
click at [911, 416] on input "3" at bounding box center [612, 423] width 636 height 50
click at [911, 416] on input "4" at bounding box center [612, 423] width 636 height 50
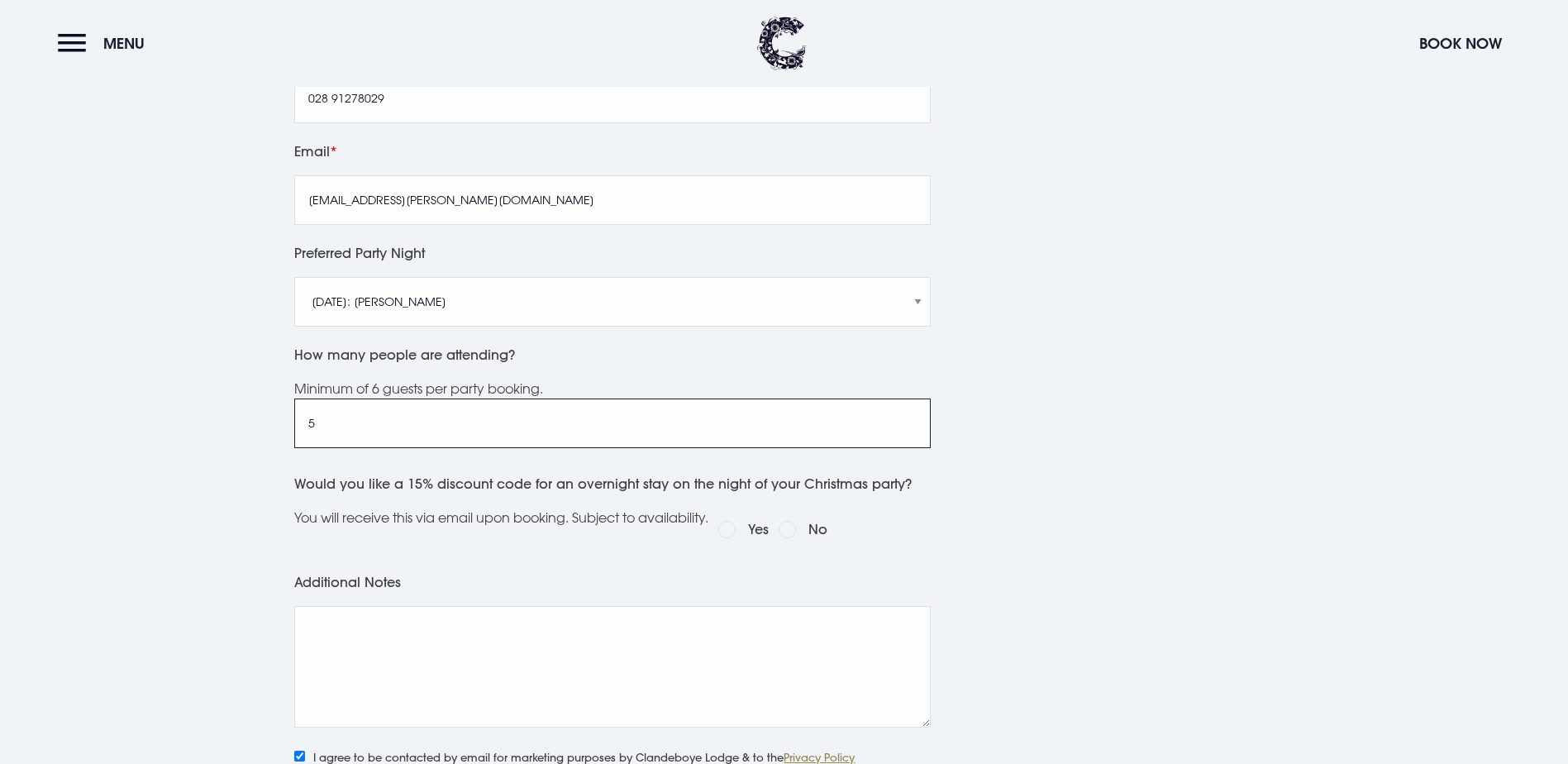
click at [911, 416] on input "5" at bounding box center [612, 423] width 636 height 50
click at [911, 416] on input "6" at bounding box center [612, 423] width 636 height 50
click at [911, 416] on input "7" at bounding box center [612, 423] width 636 height 50
click at [911, 416] on input "8" at bounding box center [612, 423] width 636 height 50
click at [911, 417] on input "9" at bounding box center [612, 423] width 636 height 50
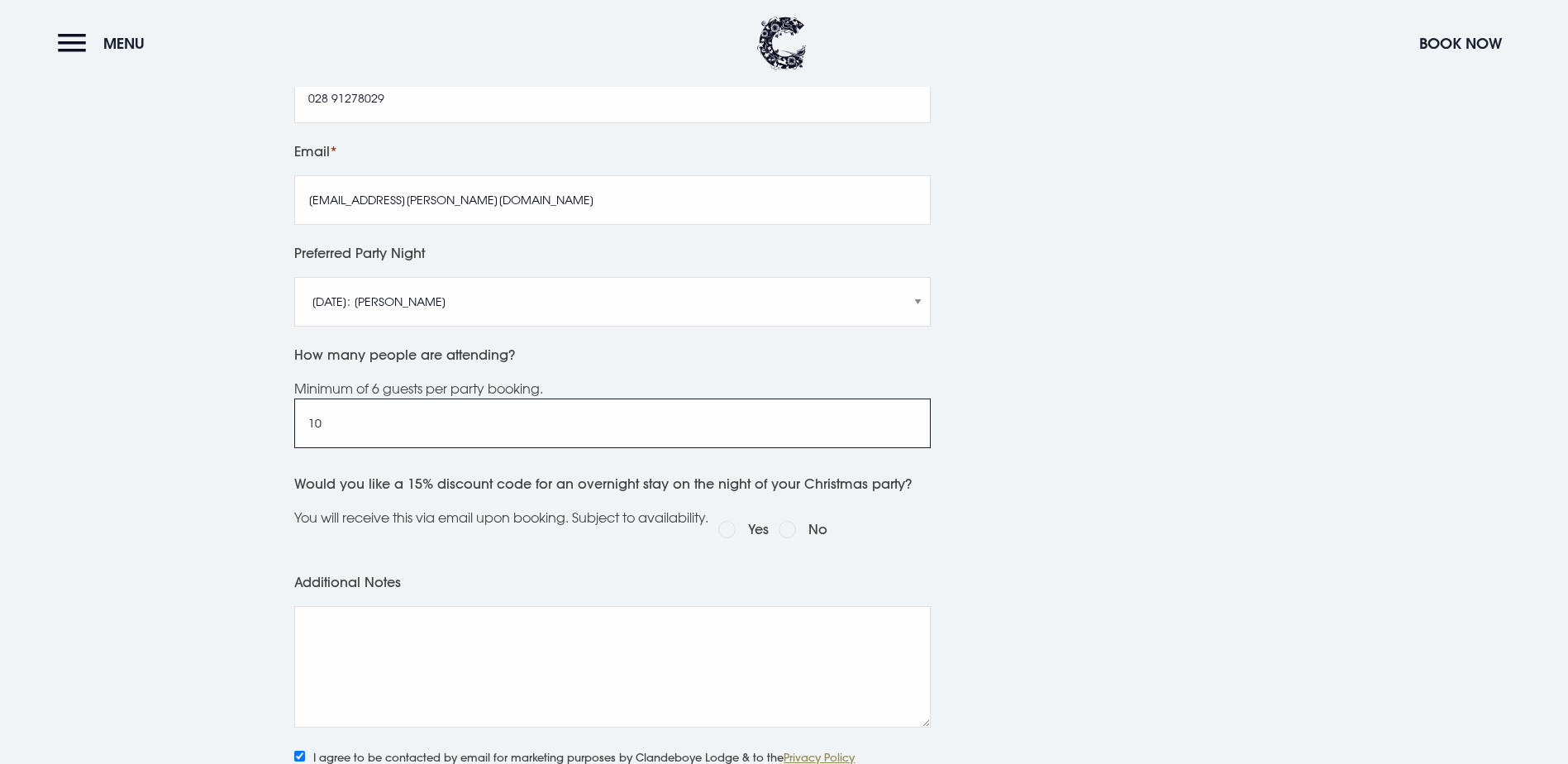
type input "10"
click at [911, 417] on input "10" at bounding box center [612, 423] width 636 height 50
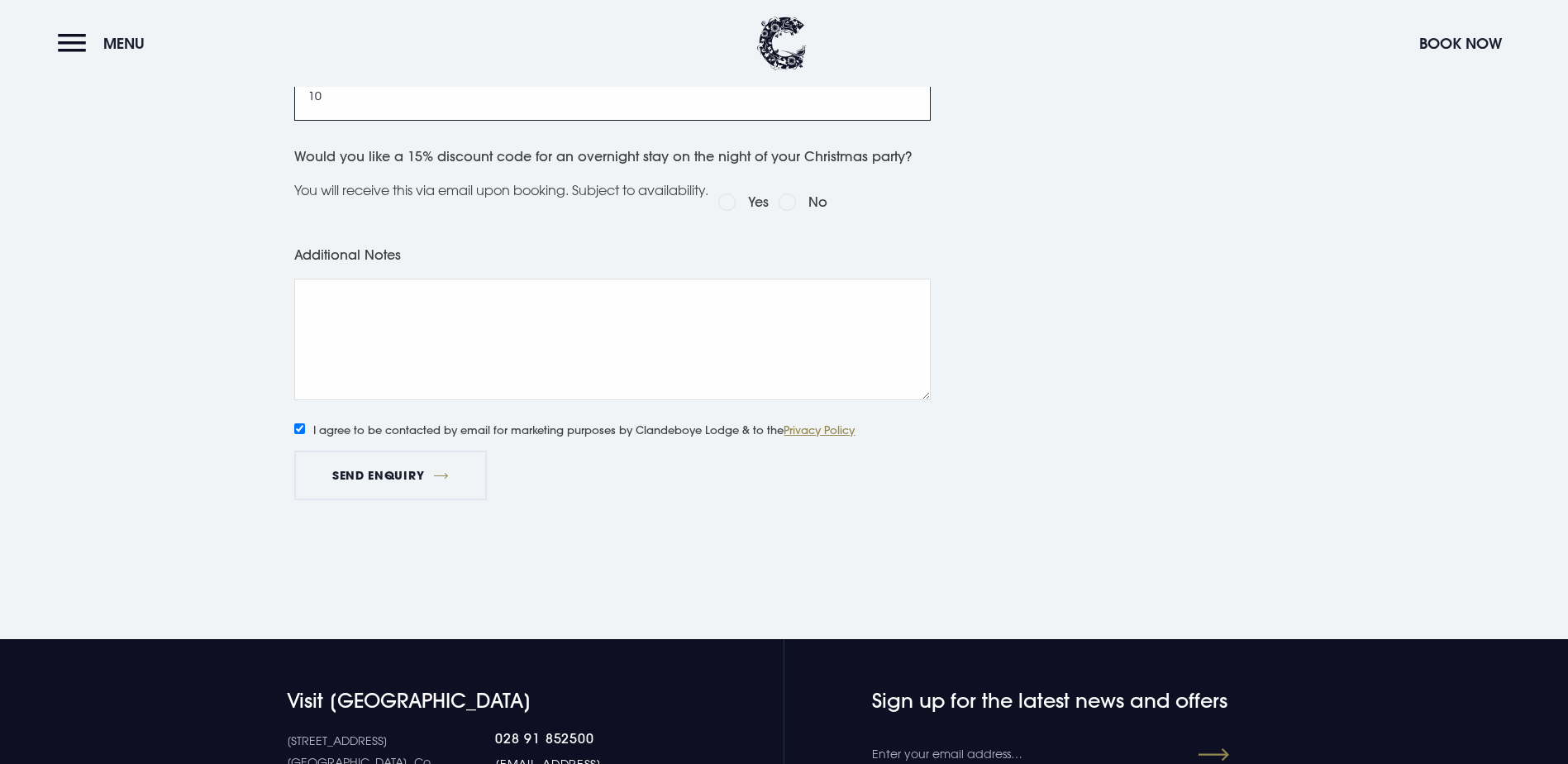
scroll to position [1149, 0]
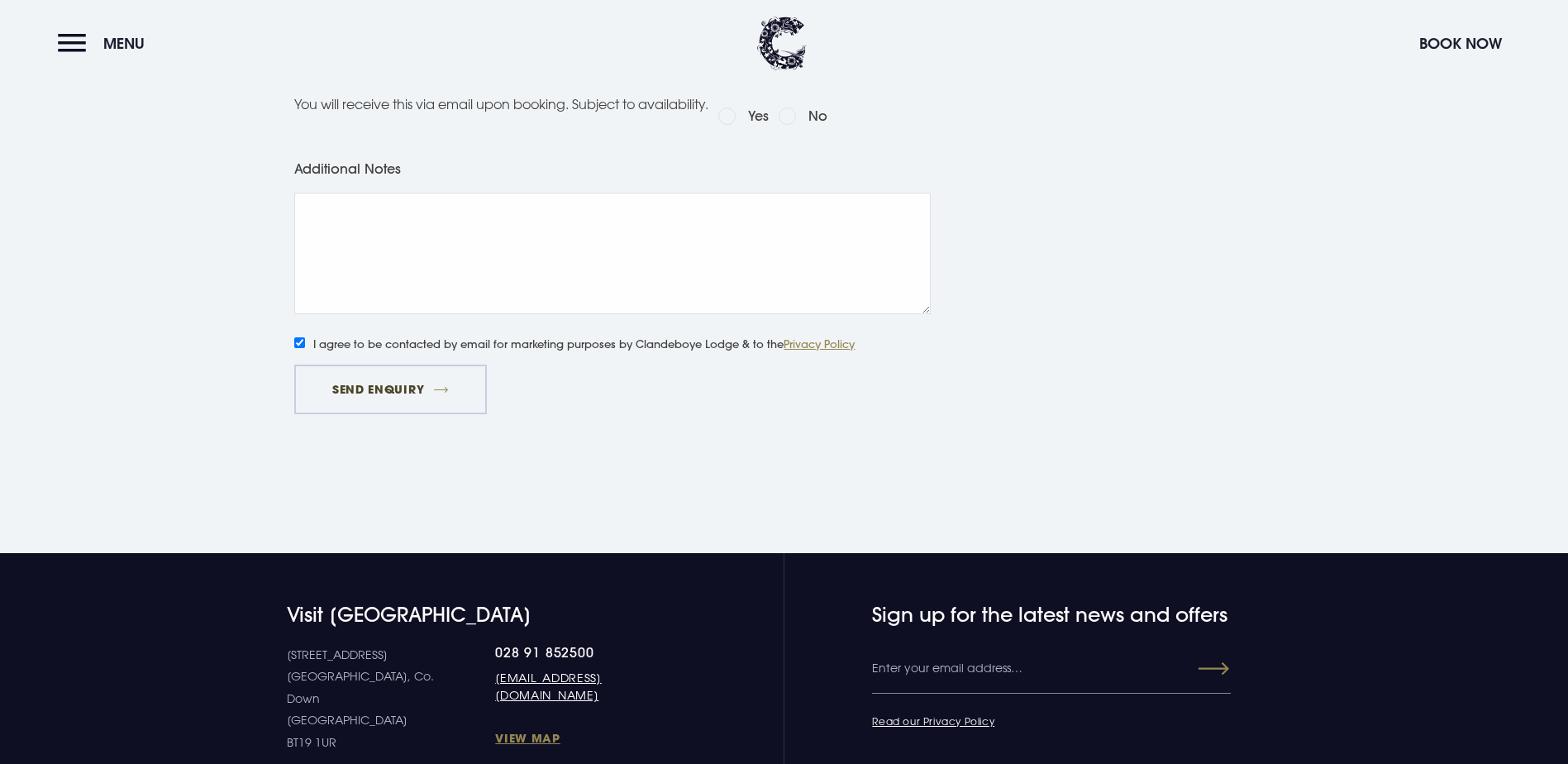
click at [403, 397] on button "Send Enquiry" at bounding box center [390, 389] width 192 height 50
